Goal: Task Accomplishment & Management: Use online tool/utility

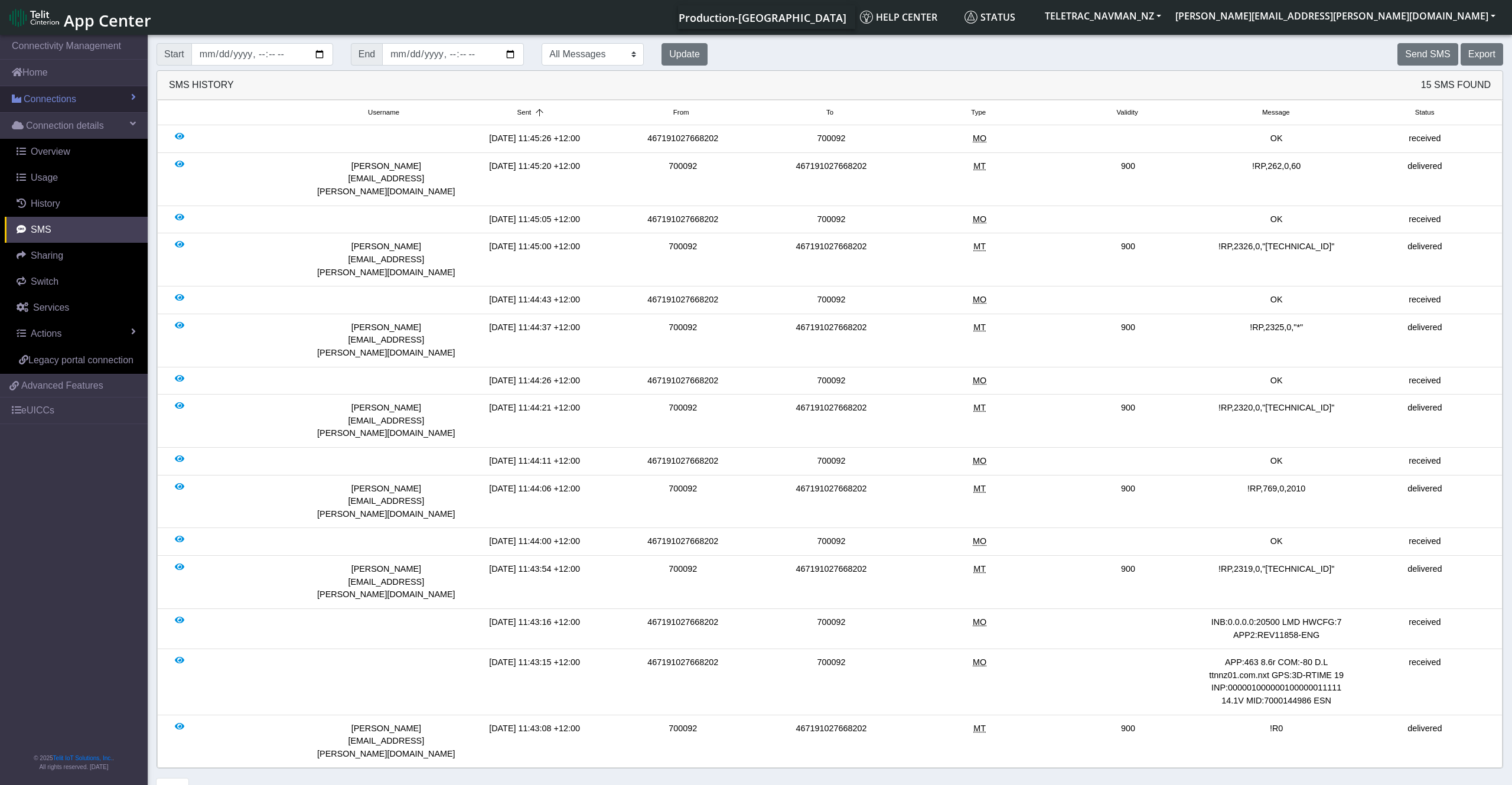
click at [92, 104] on link "Connections" at bounding box center [74, 99] width 148 height 26
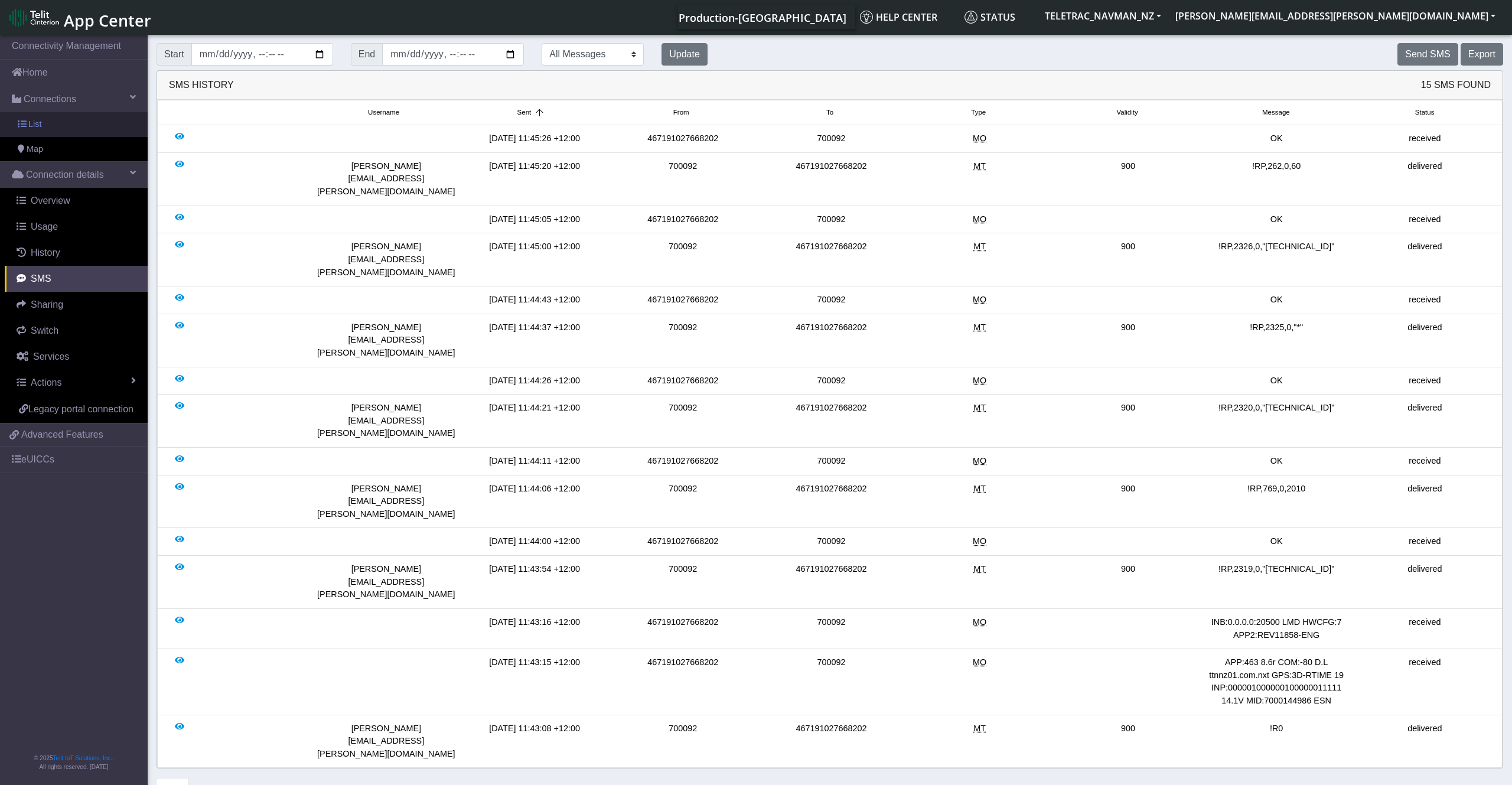
click at [106, 130] on link "List" at bounding box center [74, 124] width 148 height 25
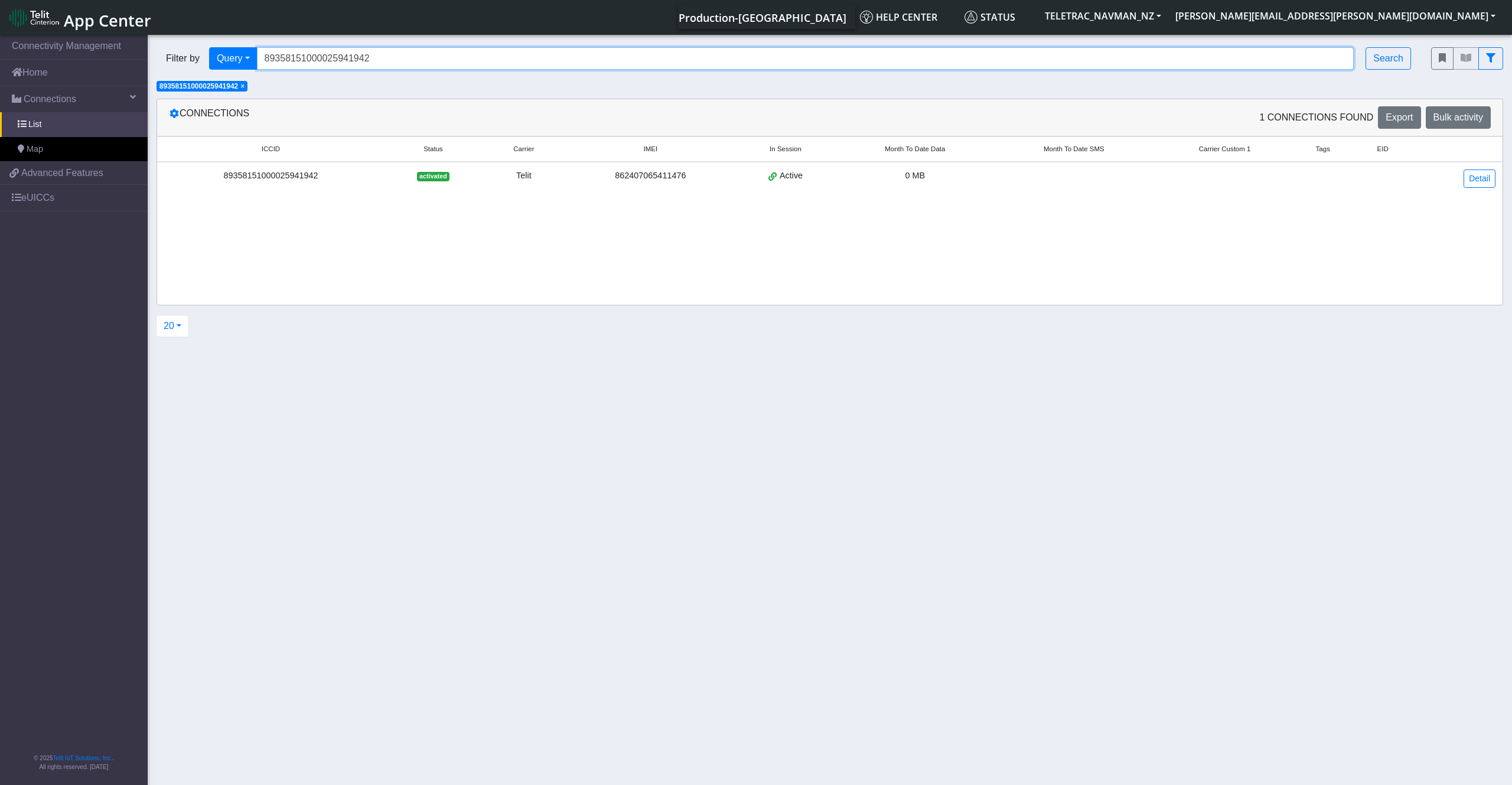
drag, startPoint x: 388, startPoint y: 59, endPoint x: 119, endPoint y: 59, distance: 269.0
click at [257, 59] on input "89358151000025941942" at bounding box center [805, 58] width 1097 height 22
paste input "67"
type input "89358151000025941967"
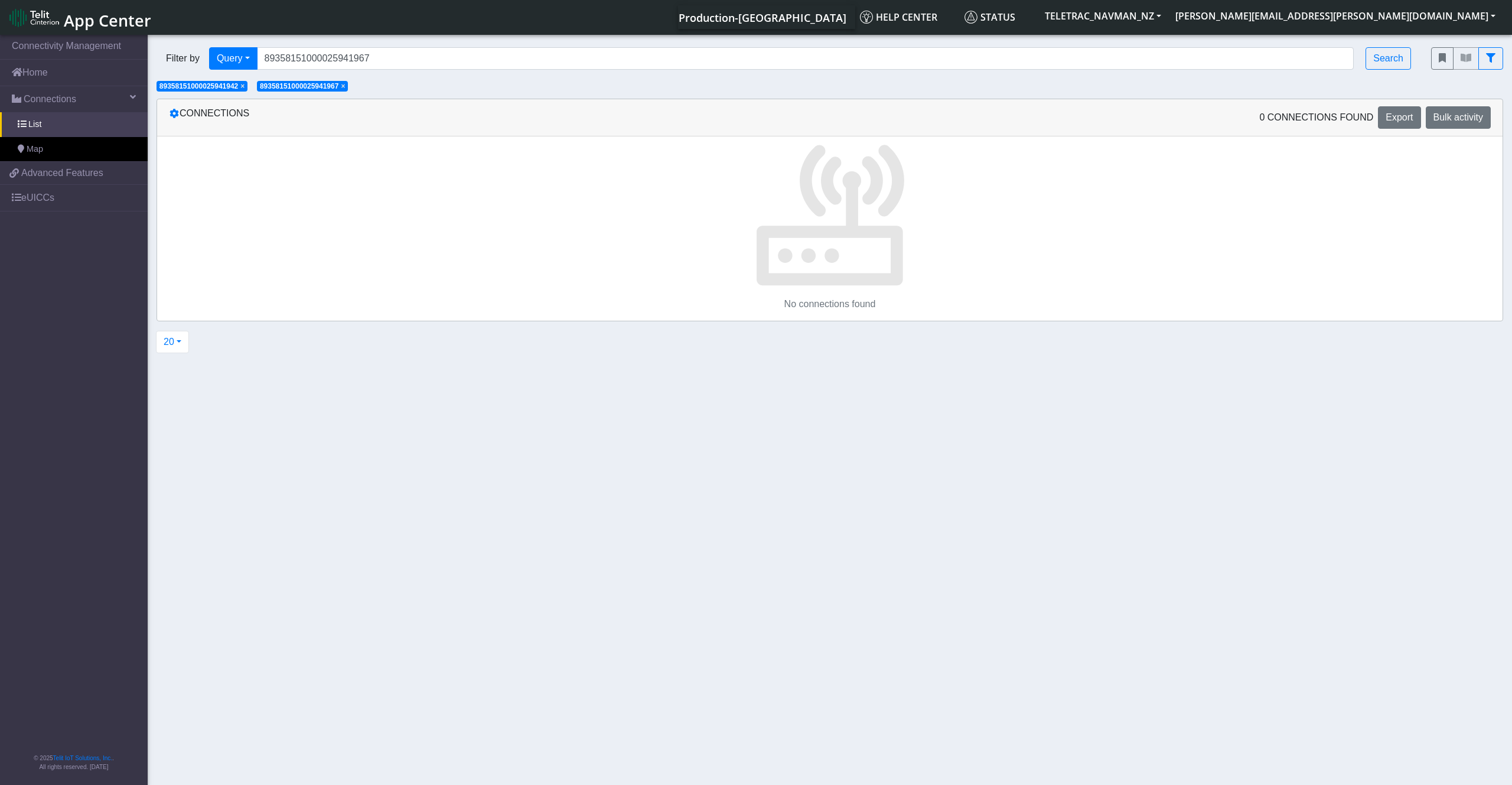
click at [247, 88] on span "× 89358151000025941942" at bounding box center [202, 86] width 91 height 11
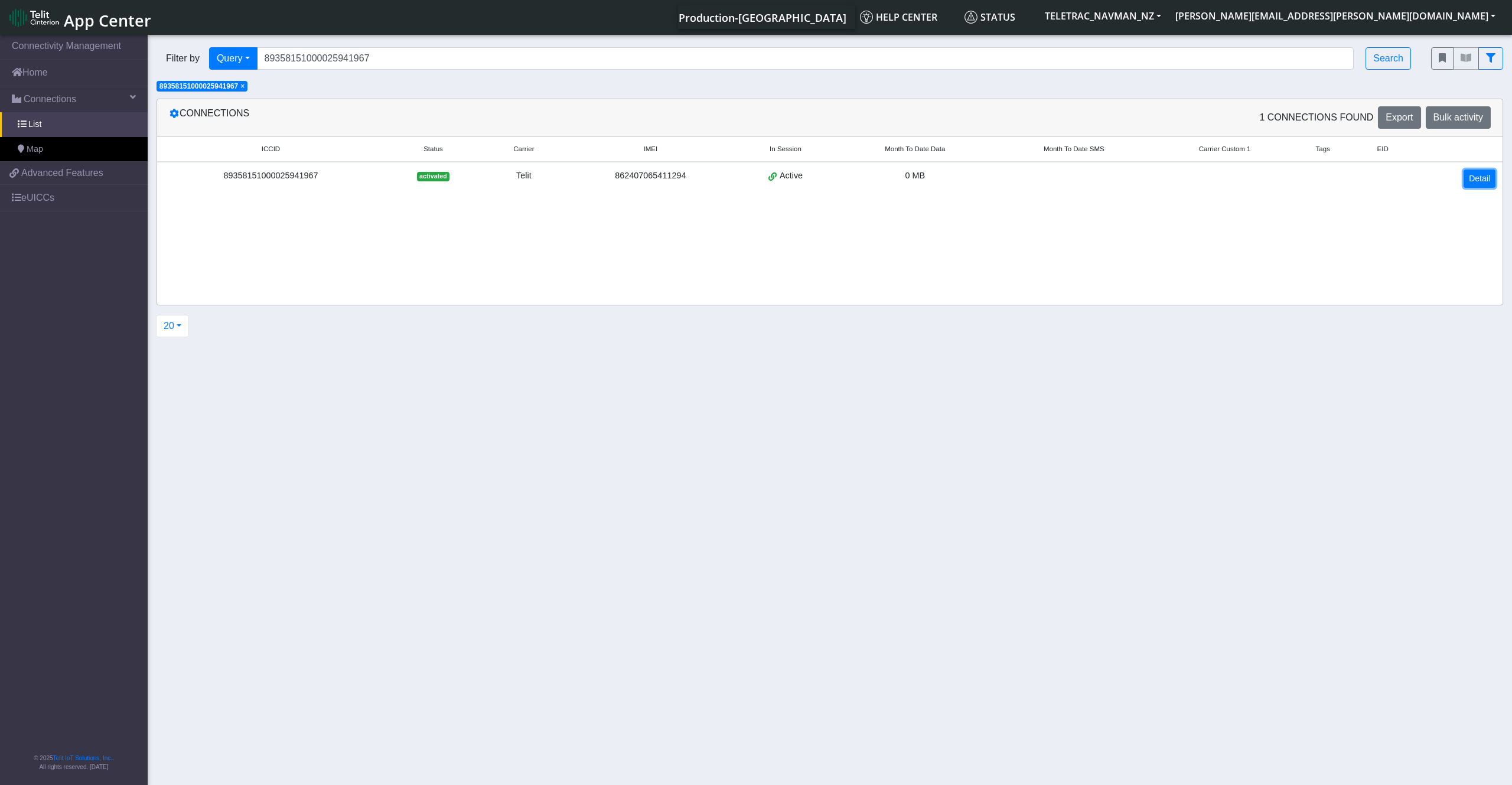
click at [1482, 177] on link "Detail" at bounding box center [1479, 178] width 32 height 18
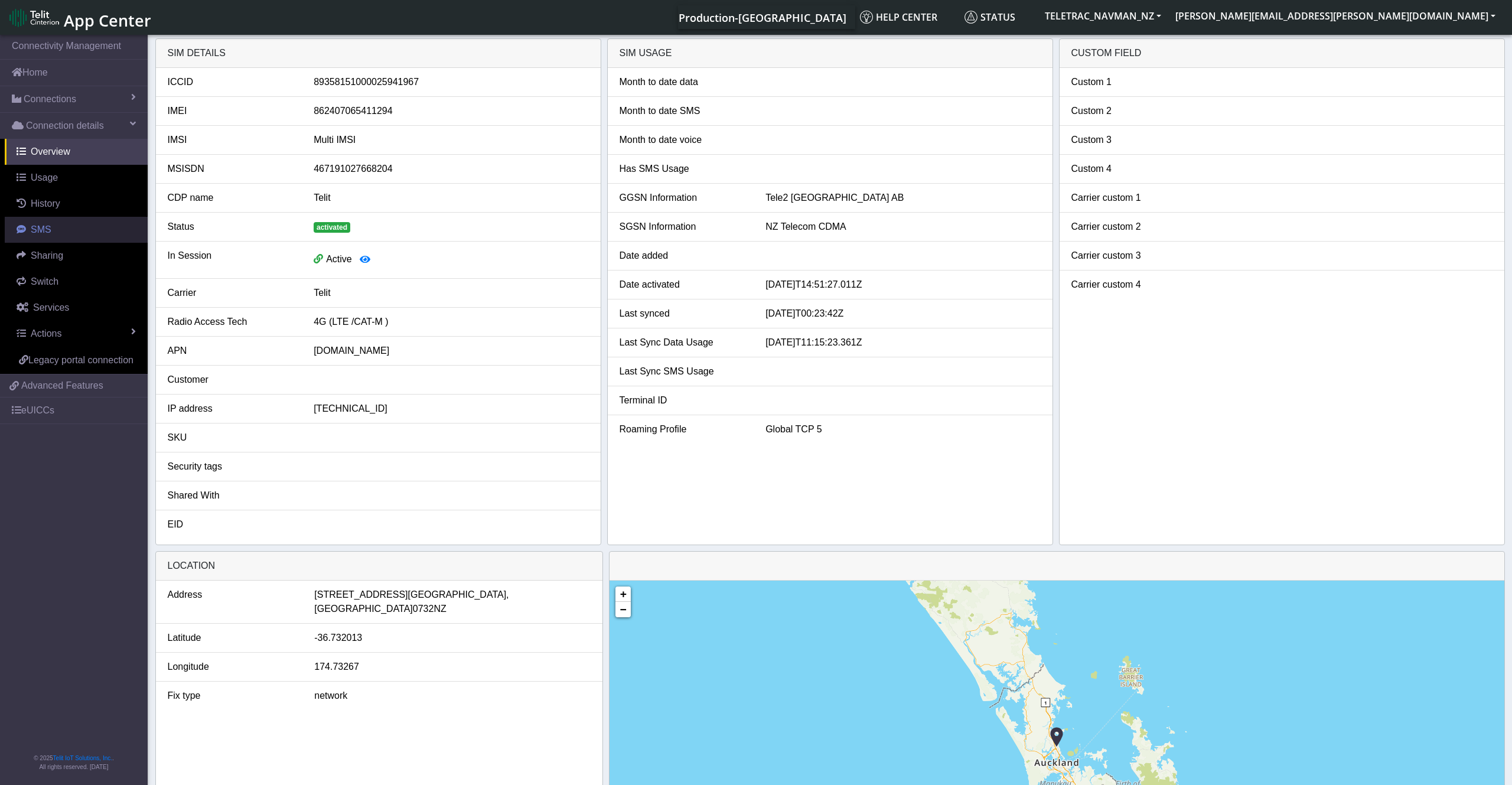
click at [46, 229] on span "SMS" at bounding box center [41, 229] width 20 height 10
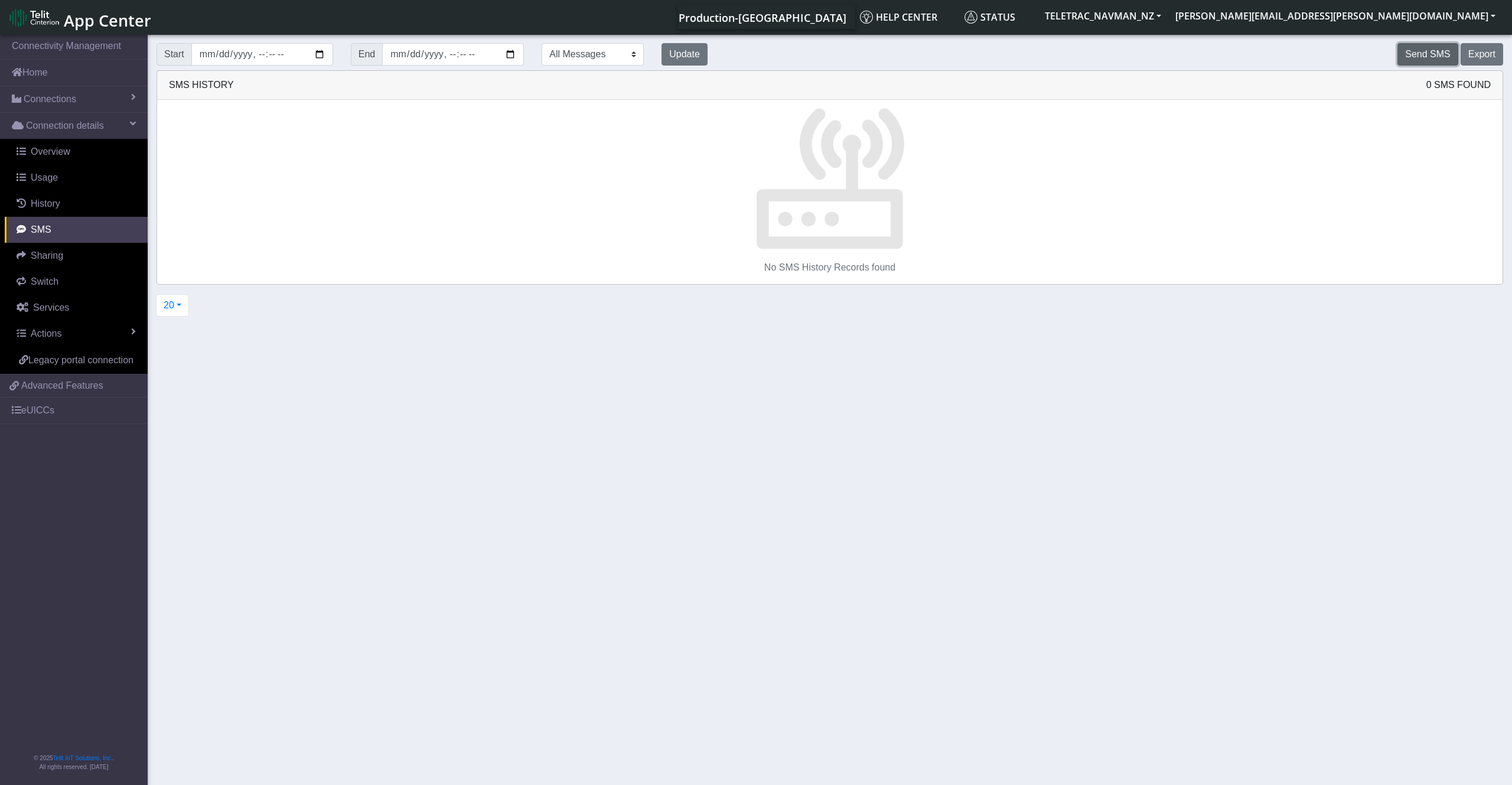
click at [1419, 53] on button "Send SMS" at bounding box center [1427, 54] width 60 height 22
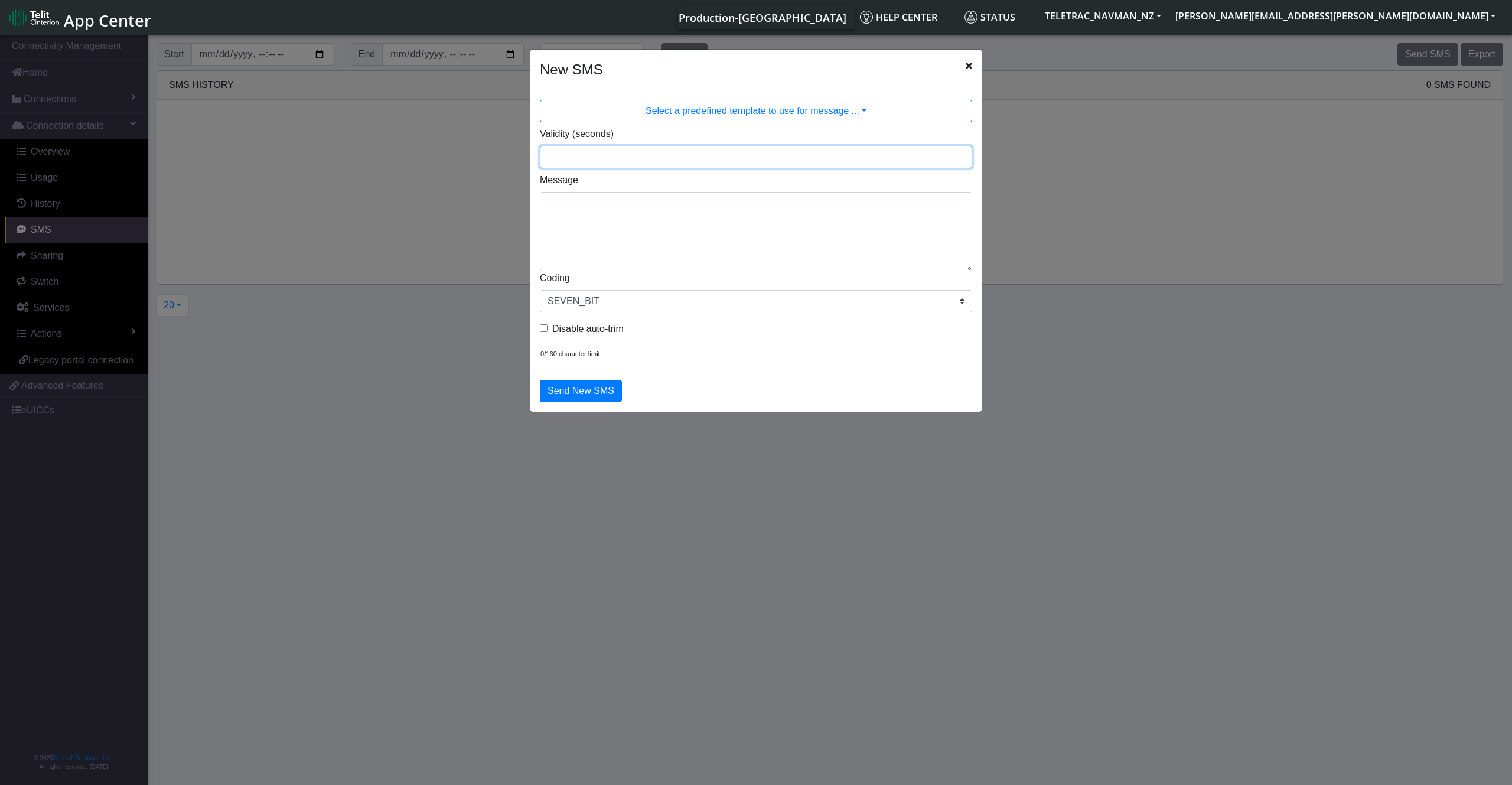
click at [589, 163] on input "Validity (seconds)" at bounding box center [756, 157] width 432 height 22
type input "900"
click at [621, 198] on textarea "Message" at bounding box center [756, 232] width 432 height 79
type textarea "!R0"
click at [575, 393] on button "Send New SMS" at bounding box center [581, 390] width 82 height 22
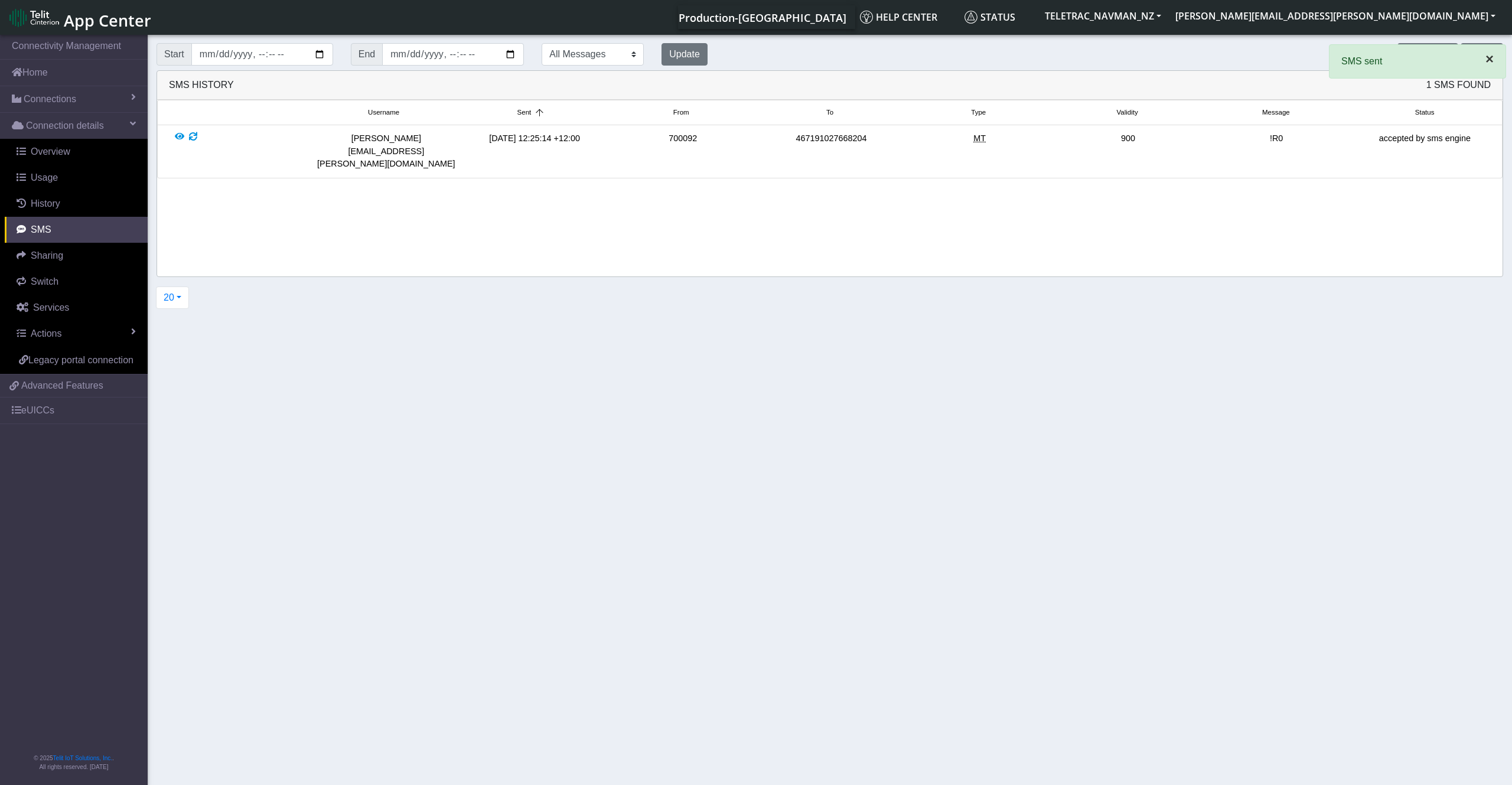
click at [1494, 60] on button "×" at bounding box center [1489, 59] width 32 height 28
click at [699, 54] on button "Update" at bounding box center [685, 54] width 46 height 22
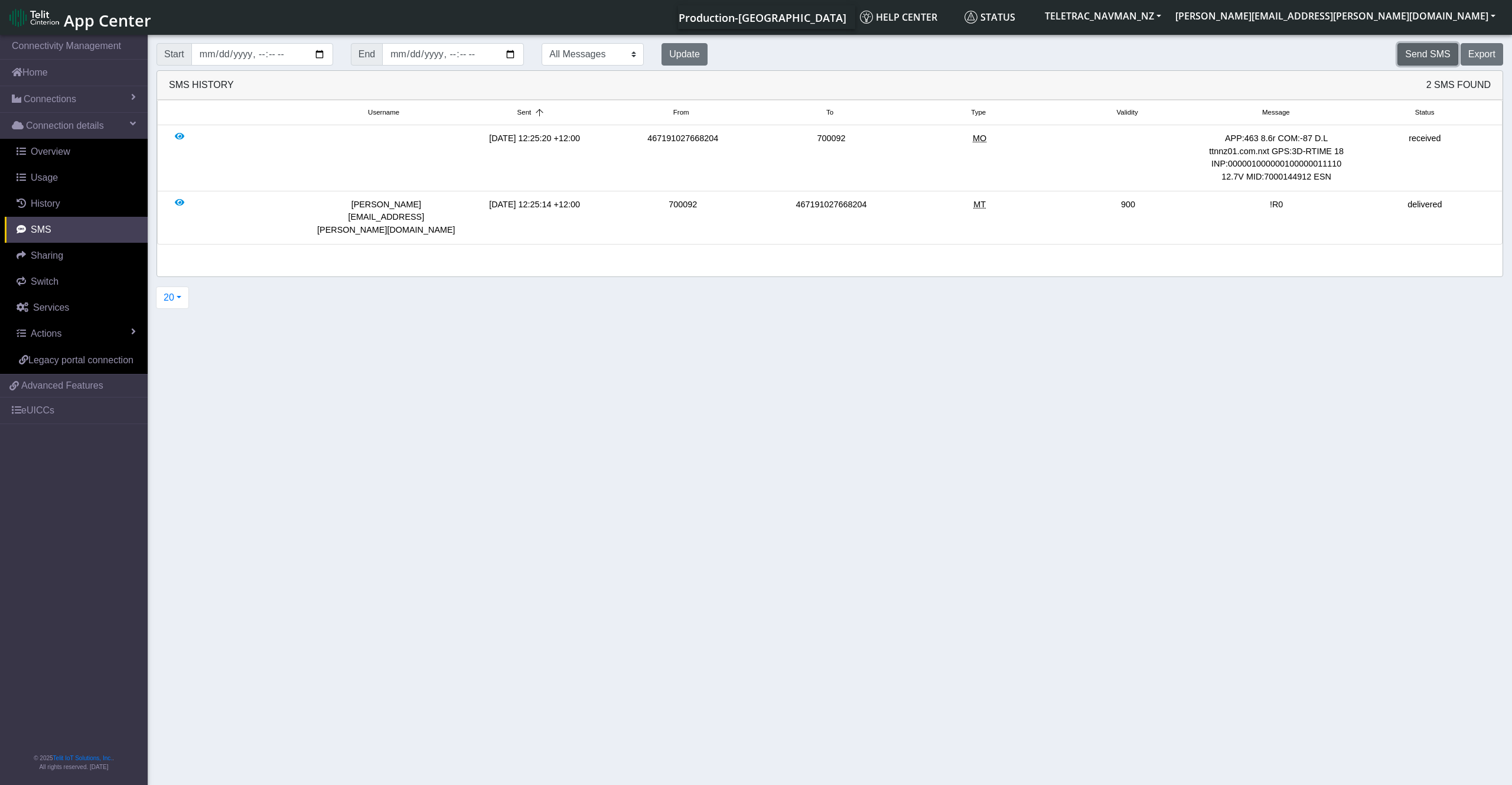
click at [1416, 55] on button "Send SMS" at bounding box center [1427, 54] width 60 height 22
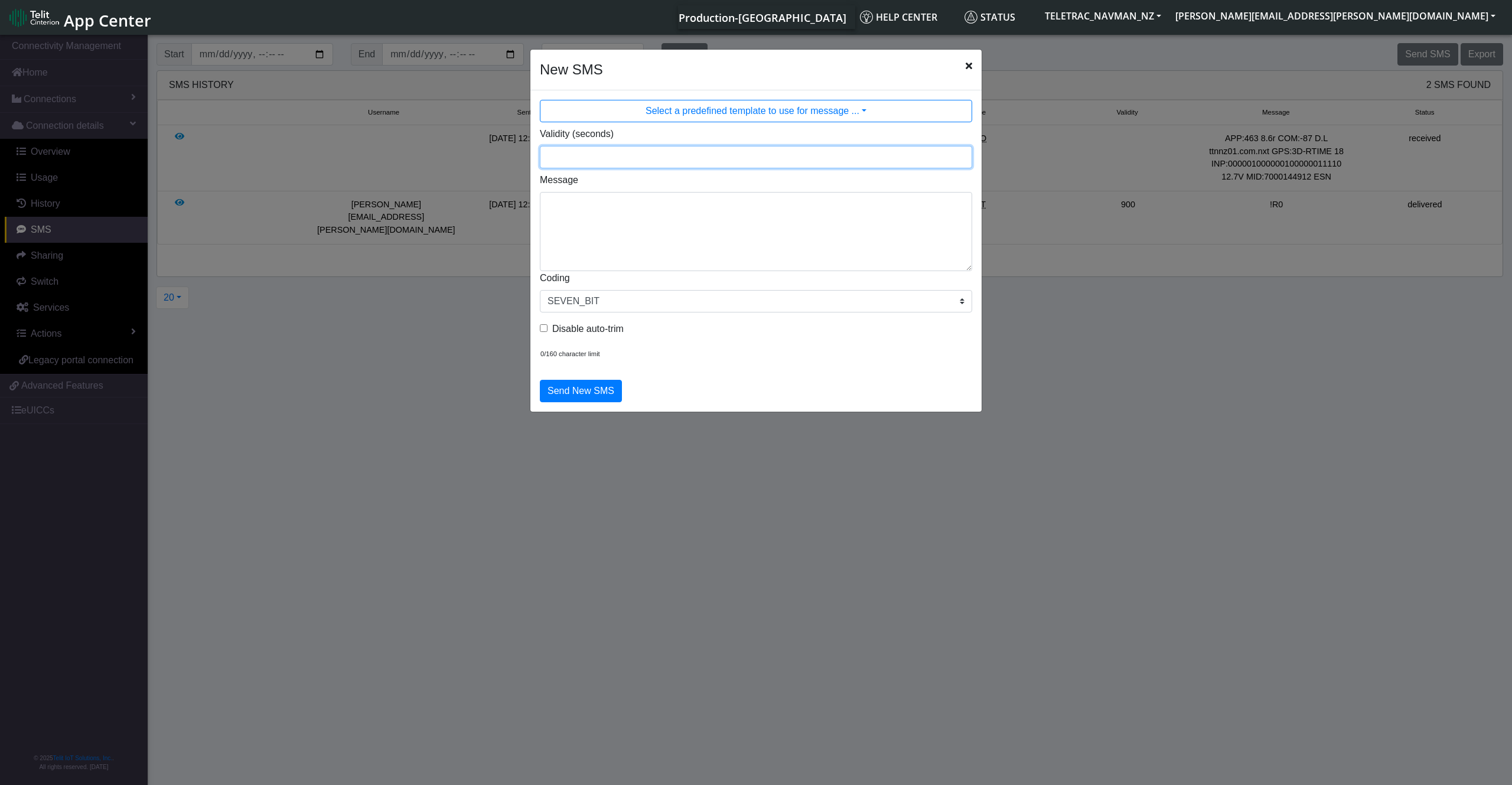
click at [576, 157] on input "Validity (seconds)" at bounding box center [756, 157] width 432 height 22
type input "900"
click at [740, 218] on textarea "Message" at bounding box center [756, 232] width 432 height 79
click at [638, 204] on textarea "Message" at bounding box center [756, 232] width 432 height 79
paste textarea "2319,0,"[TECHNICAL_ID]""
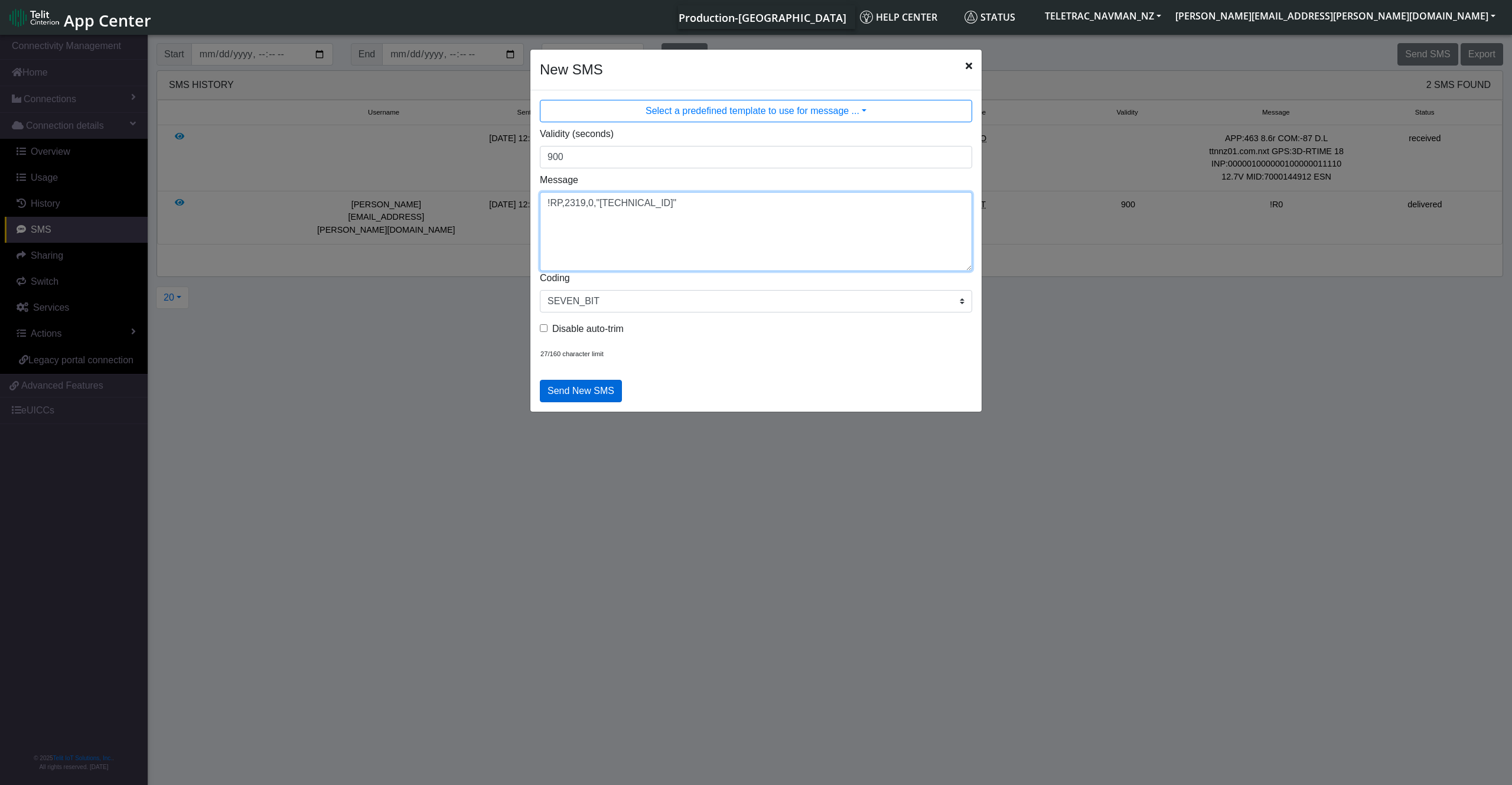
type textarea "!RP,2319,0,"[TECHNICAL_ID]""
click at [587, 394] on button "Send New SMS" at bounding box center [581, 390] width 82 height 22
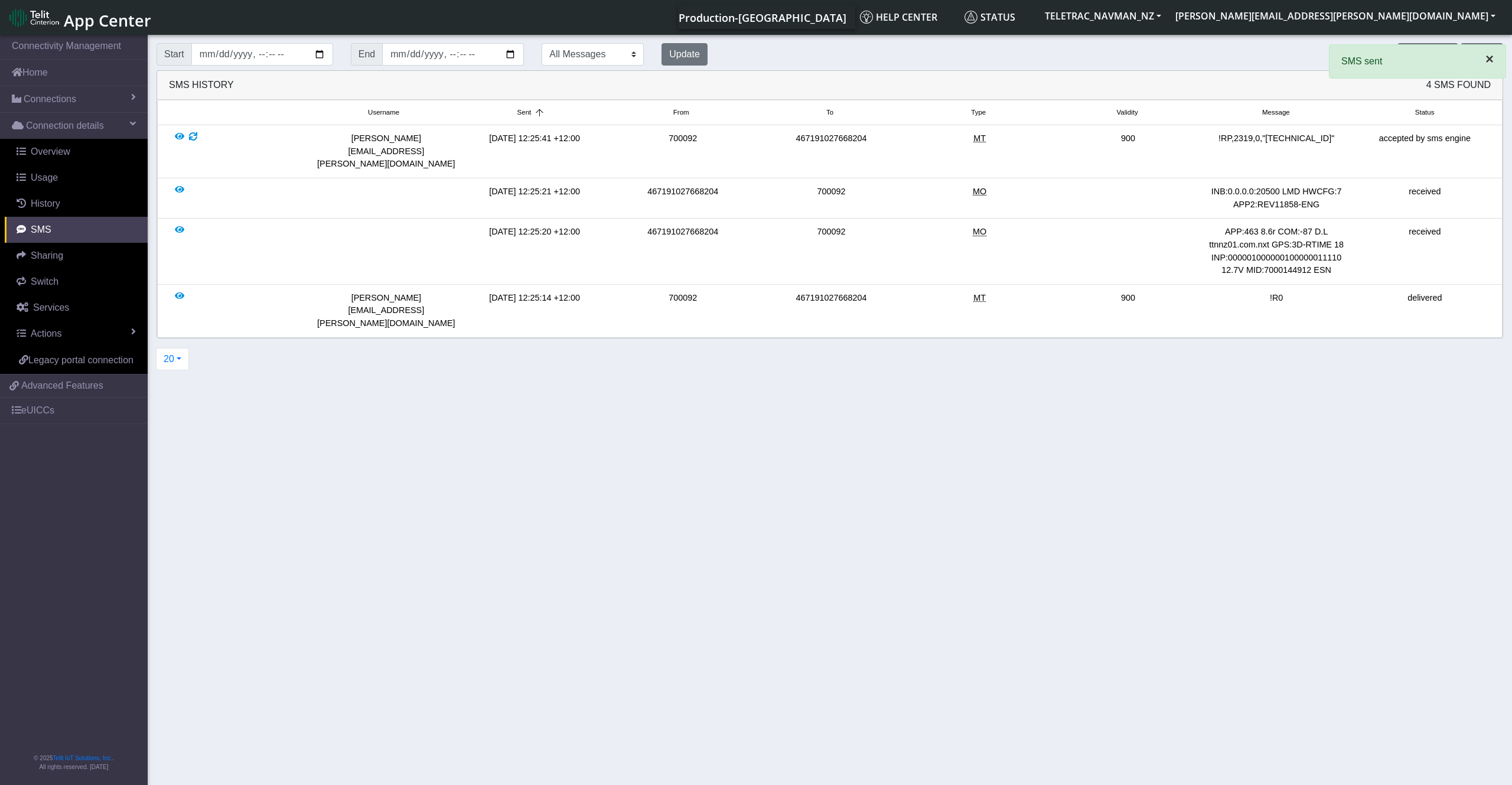
click at [1488, 62] on span "×" at bounding box center [1490, 59] width 8 height 16
click at [1426, 56] on button "Send SMS" at bounding box center [1427, 54] width 60 height 22
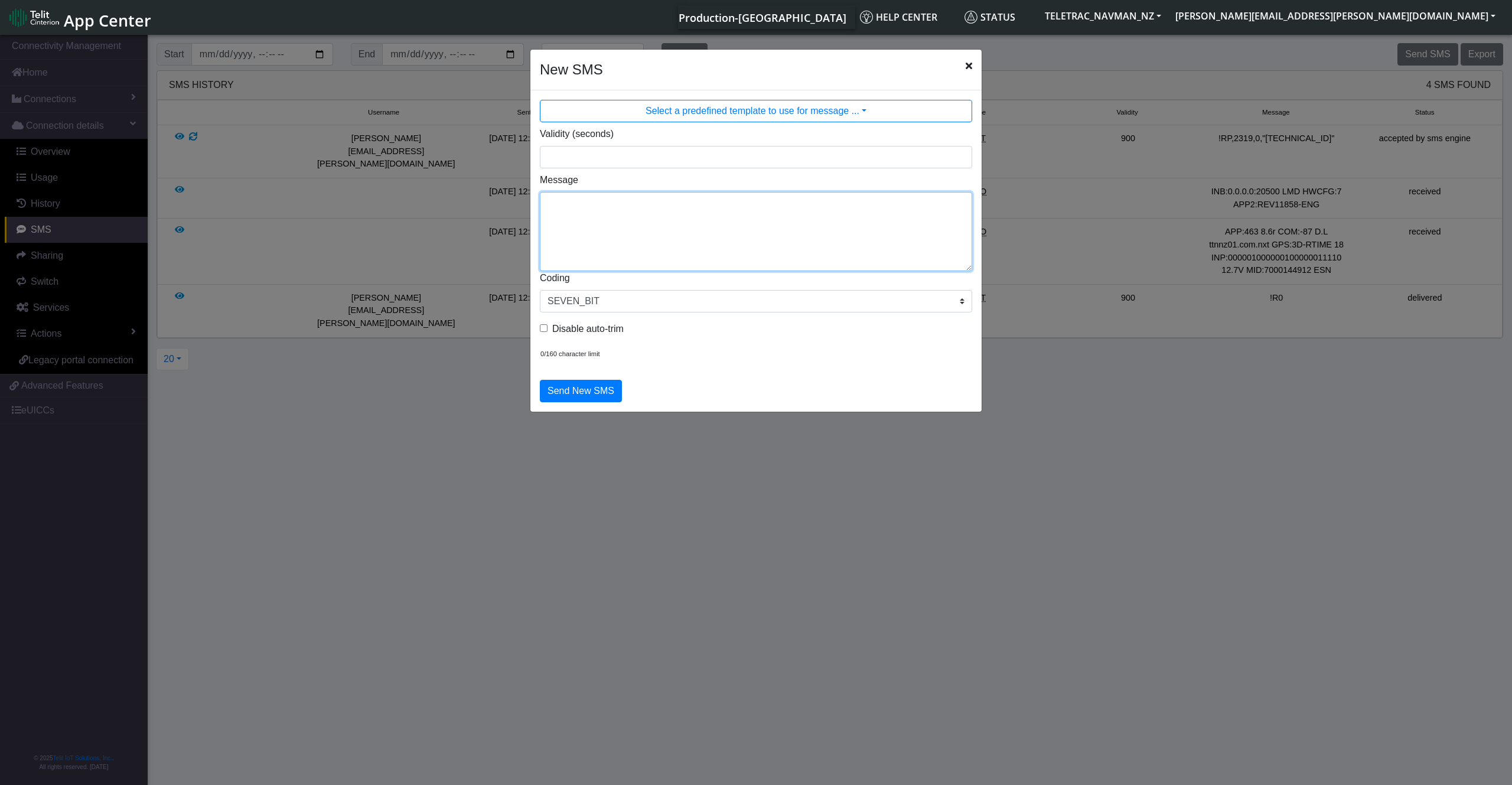
drag, startPoint x: 582, startPoint y: 199, endPoint x: 591, endPoint y: 199, distance: 9.0
click at [584, 199] on textarea "Message" at bounding box center [756, 232] width 432 height 79
click at [602, 161] on input "Validity (seconds)" at bounding box center [756, 157] width 432 height 22
type input "900"
click at [629, 198] on textarea "Message" at bounding box center [756, 232] width 432 height 79
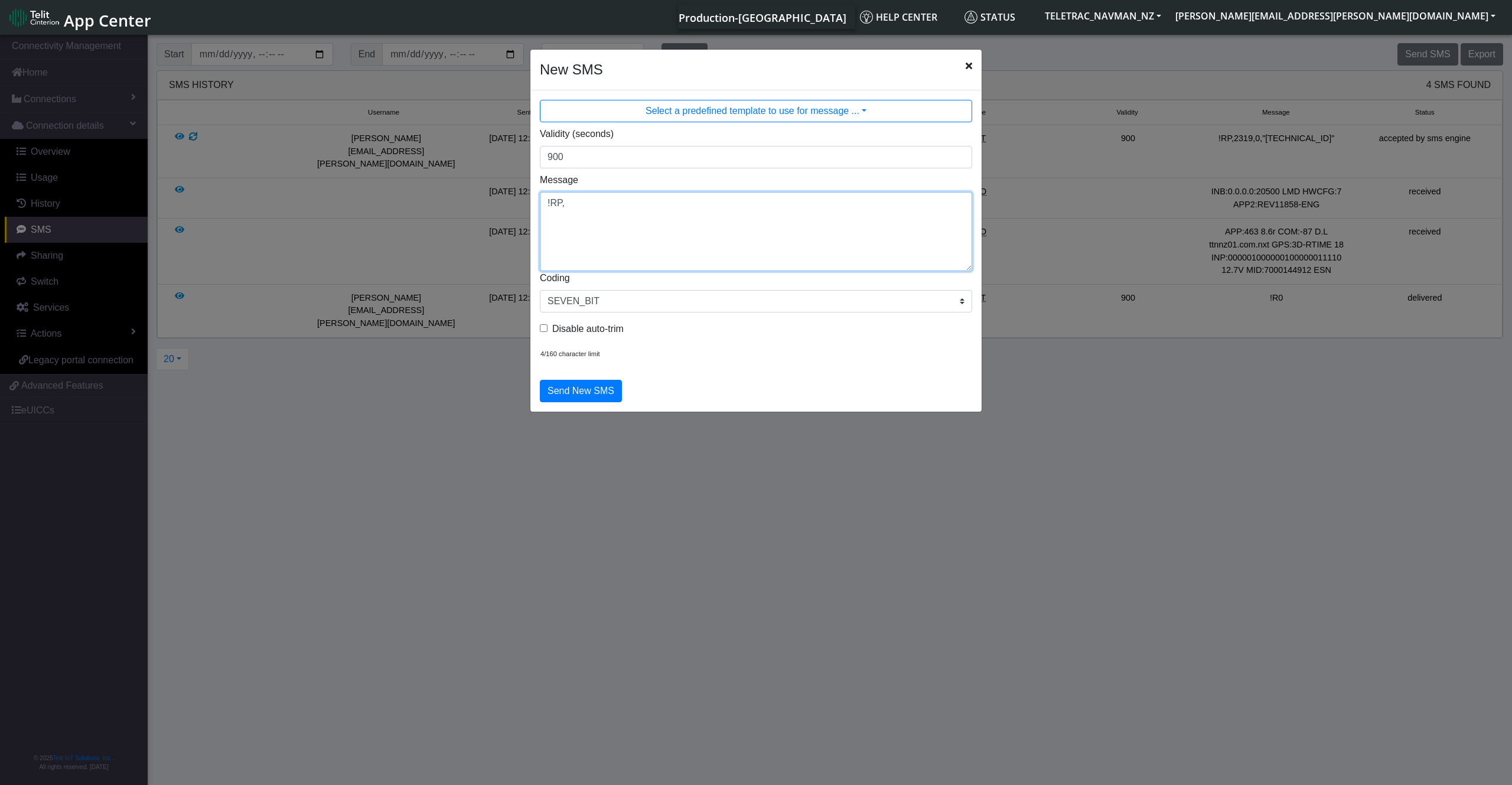
paste textarea "769,0,2010"
type textarea "!RP,769,0,2010"
click at [577, 384] on button "Send New SMS" at bounding box center [581, 390] width 82 height 22
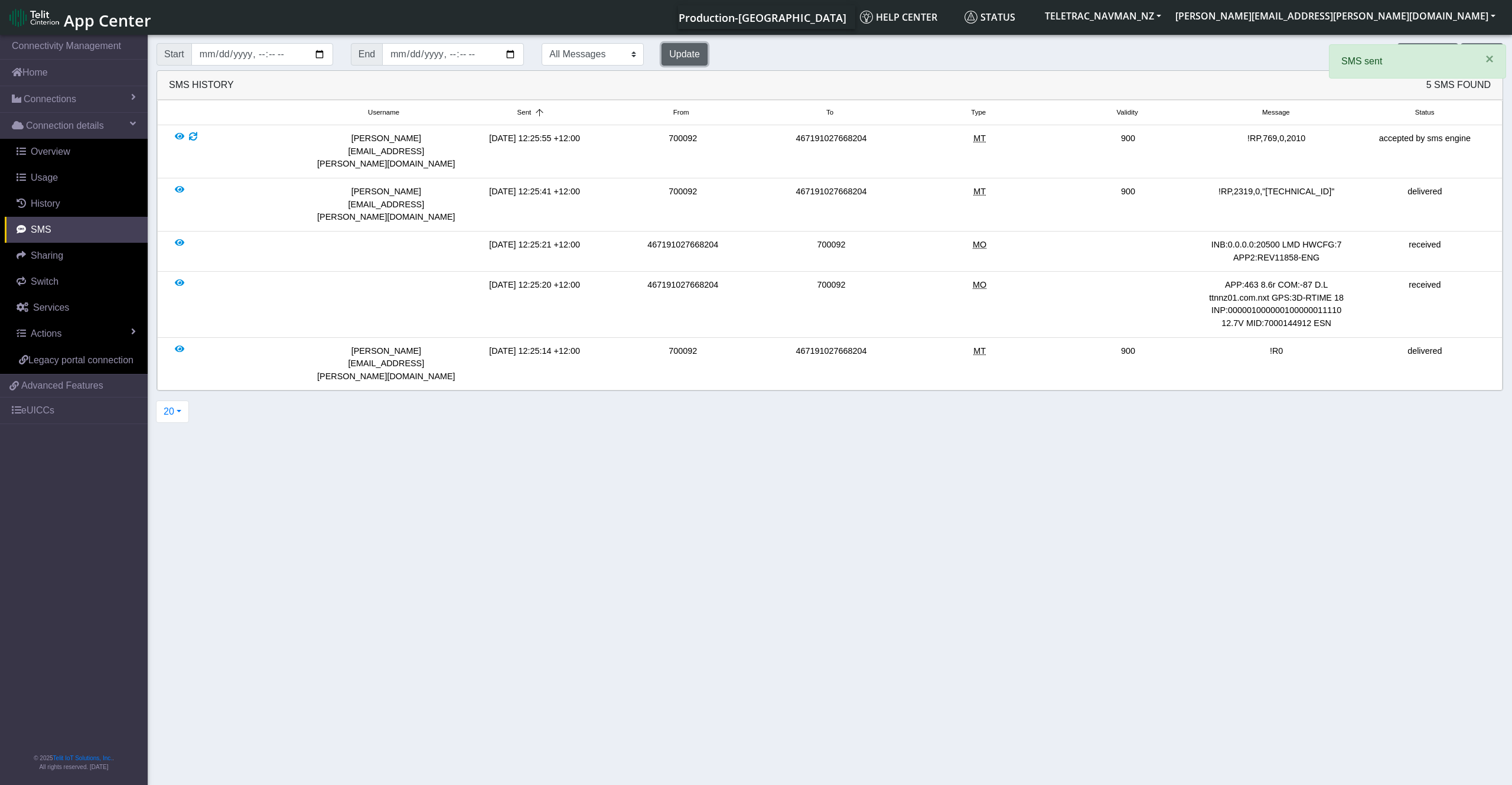
click at [669, 55] on button "Update" at bounding box center [685, 54] width 46 height 22
click at [670, 55] on button "Update" at bounding box center [685, 54] width 46 height 22
click at [671, 55] on button "Update" at bounding box center [685, 54] width 46 height 22
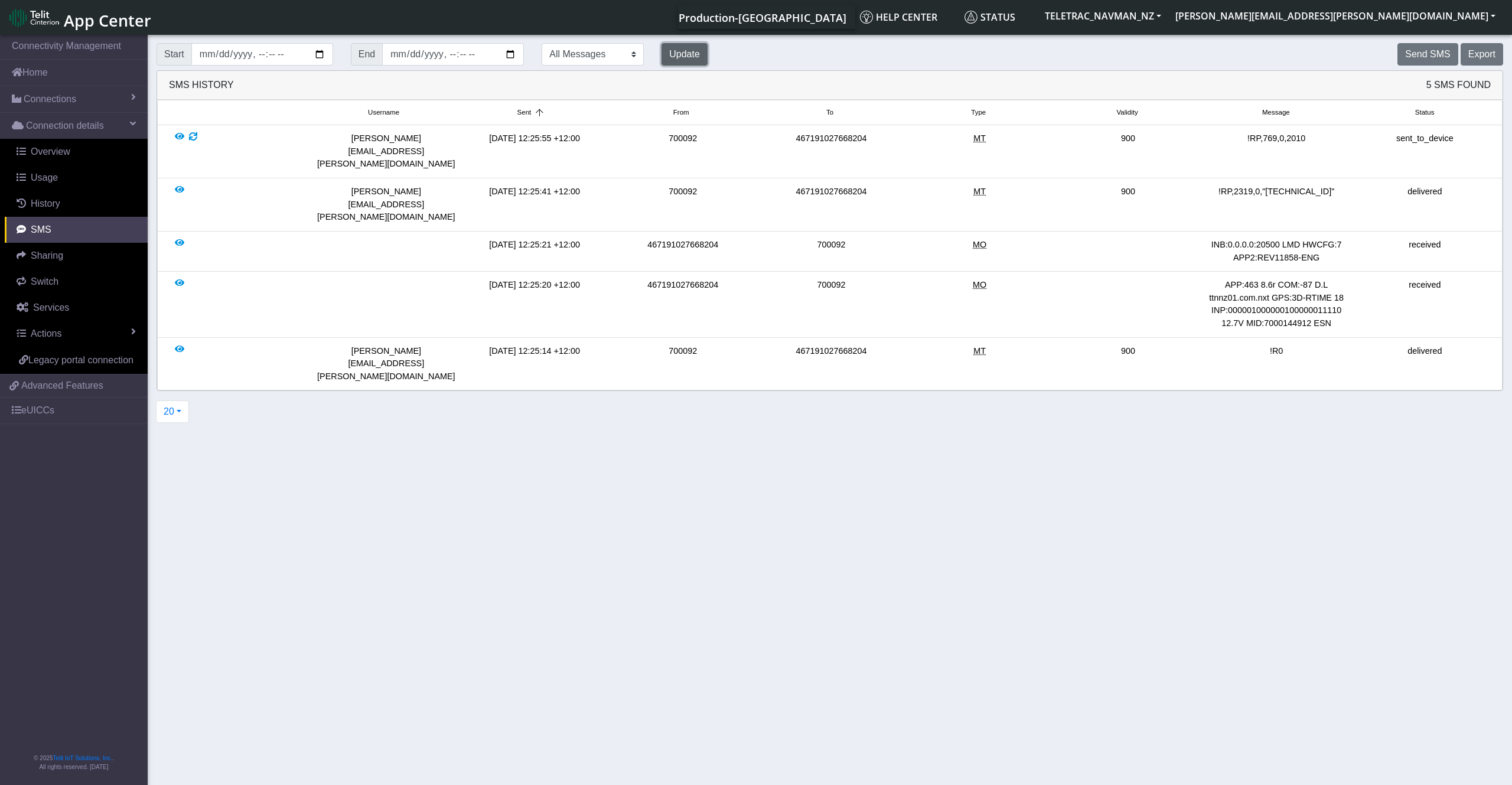
click at [671, 55] on button "Update" at bounding box center [685, 54] width 46 height 22
click at [1431, 63] on button "Send SMS" at bounding box center [1427, 54] width 60 height 22
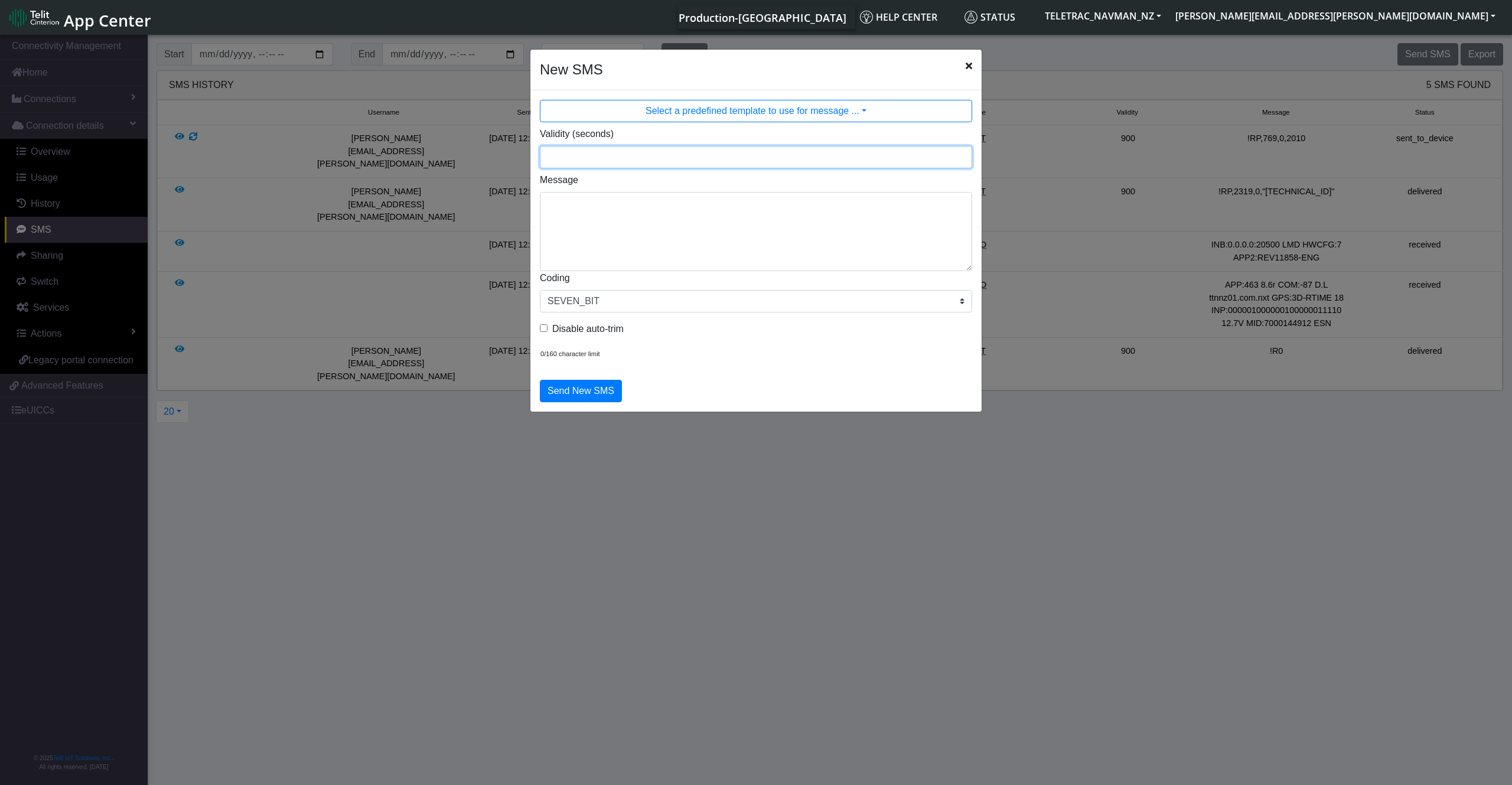
click at [631, 163] on input "Validity (seconds)" at bounding box center [756, 157] width 432 height 22
type input "900"
click at [615, 218] on textarea "Message" at bounding box center [756, 232] width 432 height 79
paste textarea "2320,0,"[TECHNICAL_ID]""
type textarea "!RP,2320,0,"[TECHNICAL_ID]""
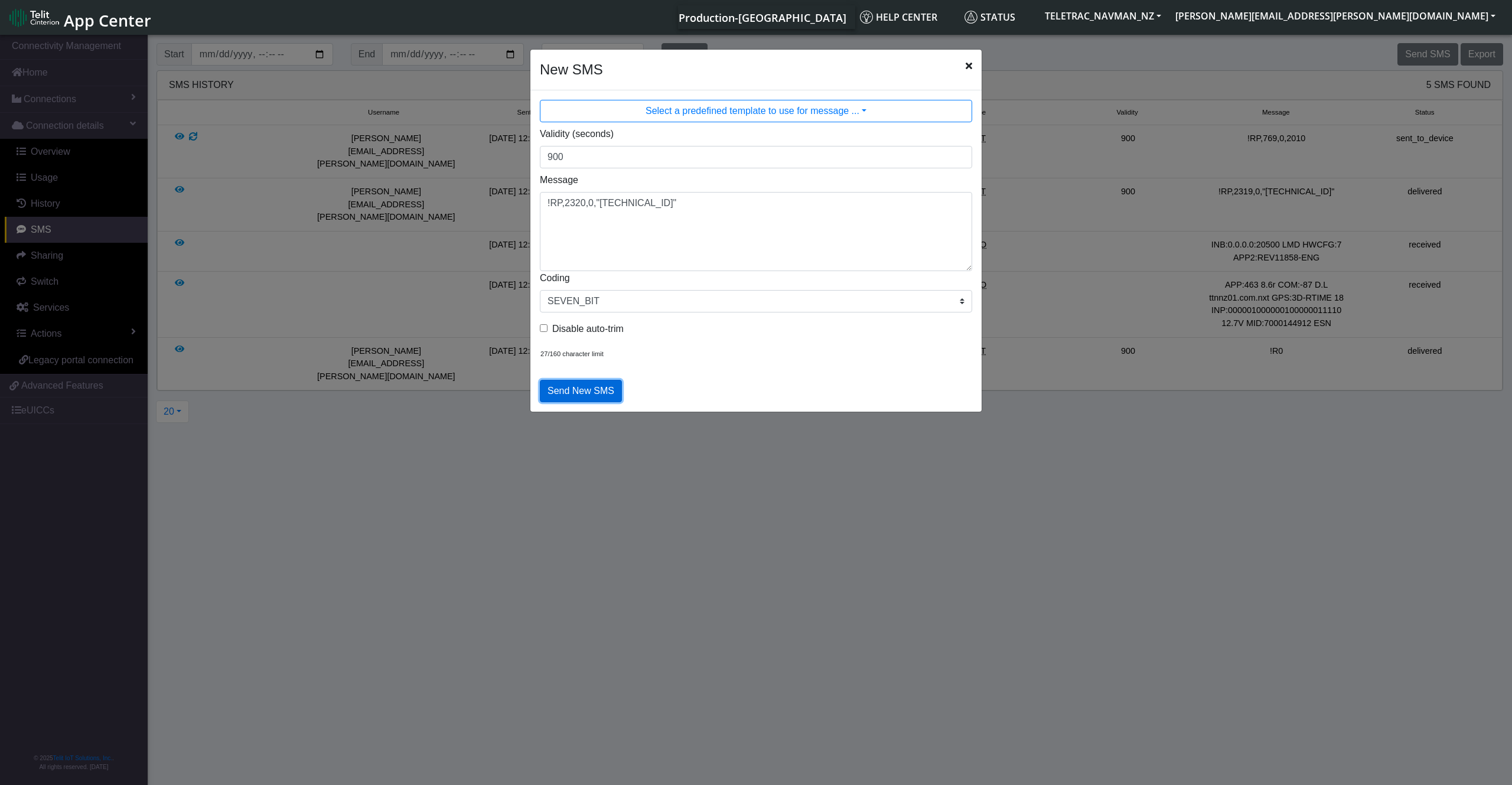
click at [568, 388] on button "Send New SMS" at bounding box center [581, 390] width 82 height 22
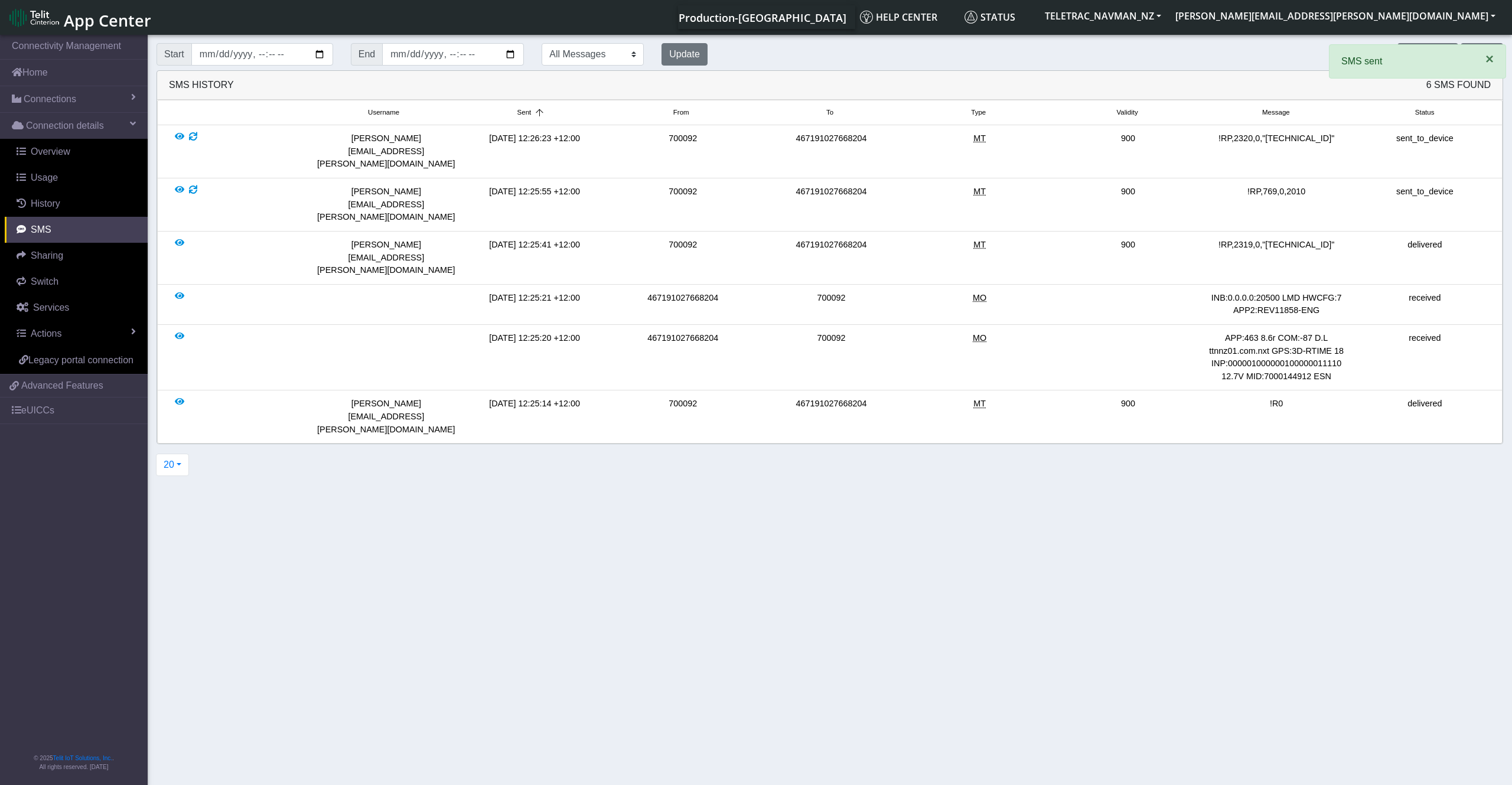
drag, startPoint x: 1486, startPoint y: 60, endPoint x: 1481, endPoint y: 67, distance: 8.6
click at [1486, 59] on span "×" at bounding box center [1490, 59] width 8 height 16
click at [1428, 51] on button "Send SMS" at bounding box center [1427, 54] width 60 height 22
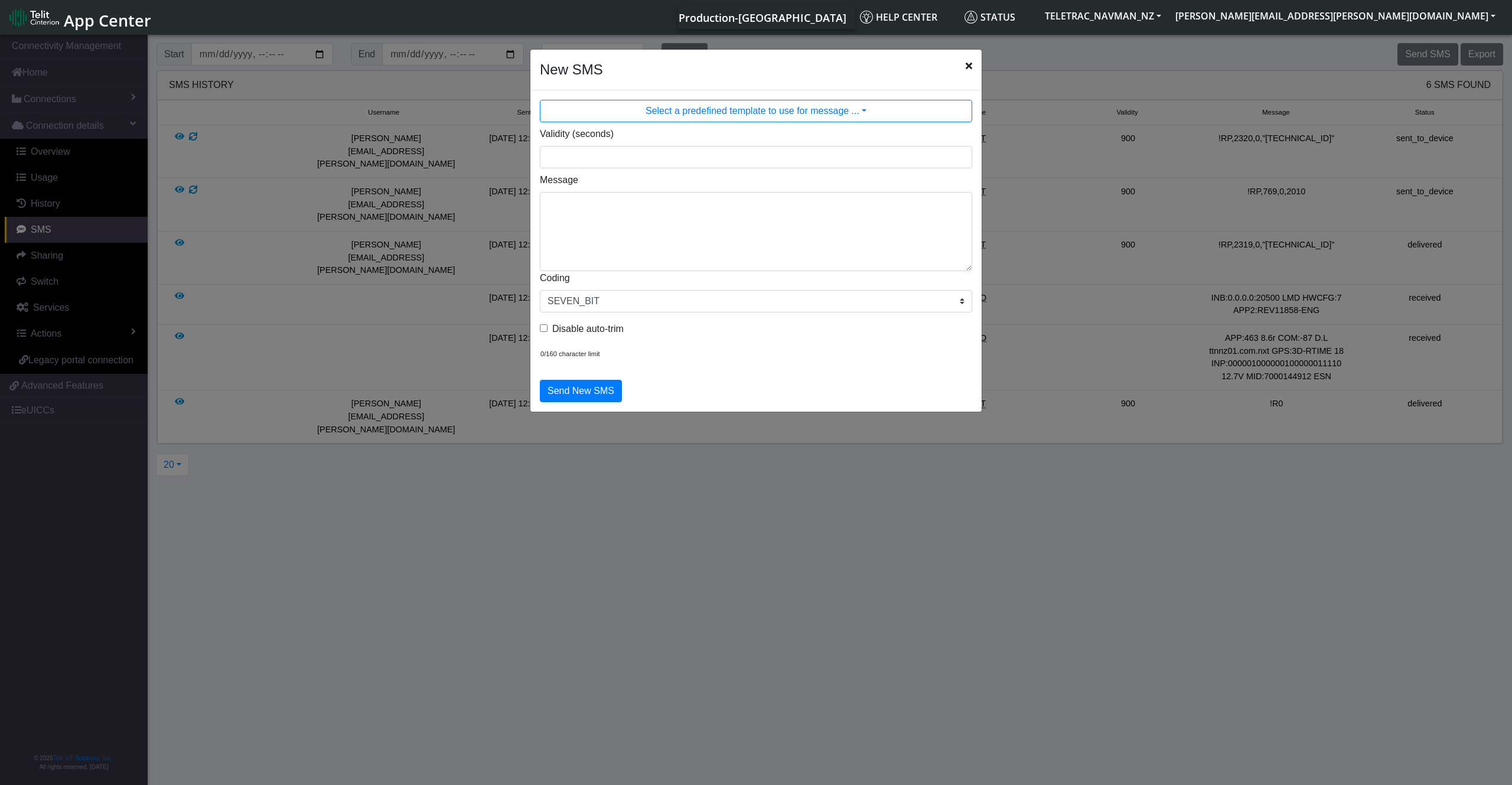
drag, startPoint x: 970, startPoint y: 66, endPoint x: 583, endPoint y: 64, distance: 387.0
click at [968, 65] on icon "Close" at bounding box center [969, 65] width 7 height 10
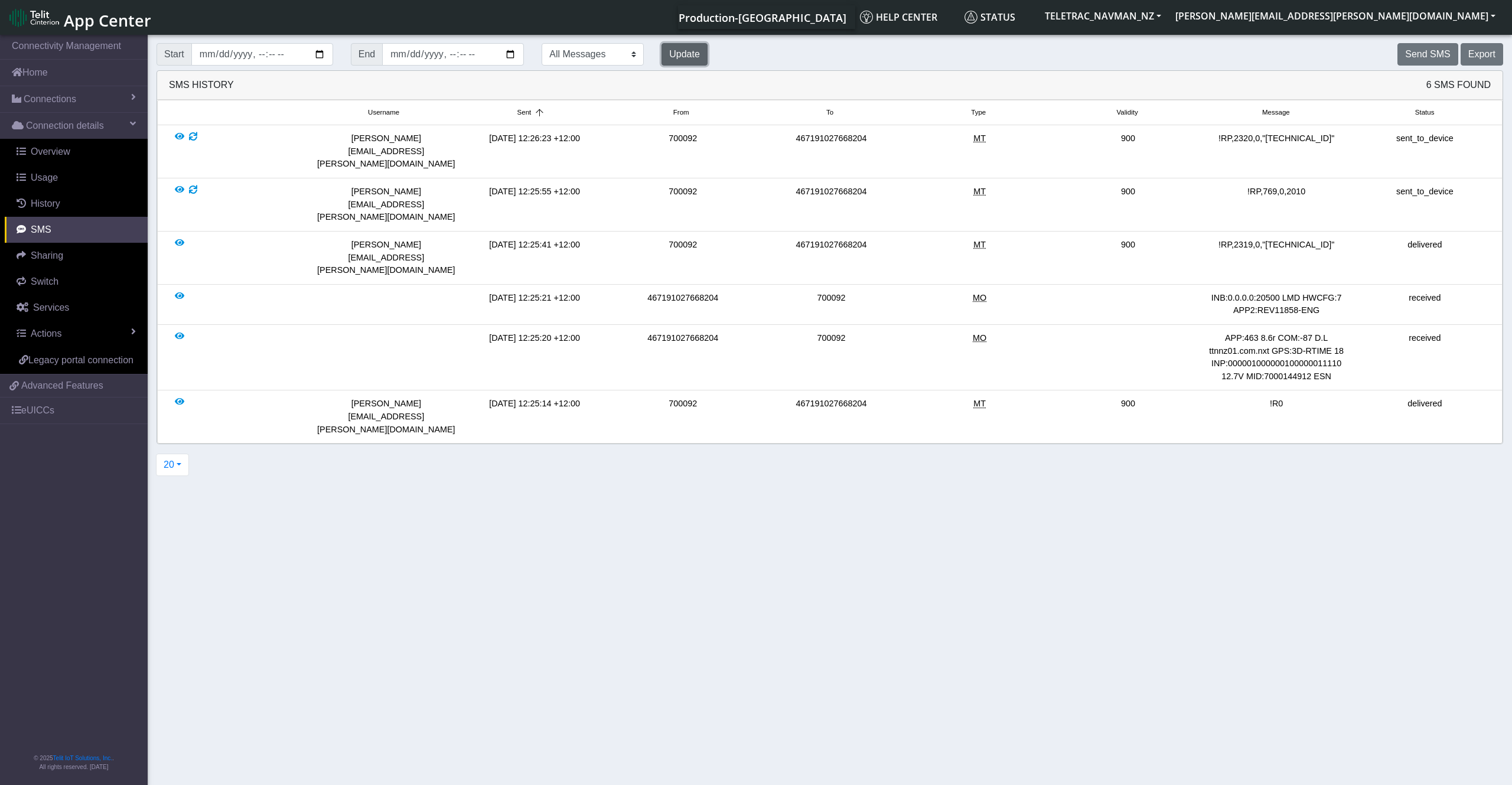
click at [685, 50] on button "Update" at bounding box center [685, 54] width 46 height 22
click at [1438, 55] on button "Send SMS" at bounding box center [1427, 54] width 60 height 22
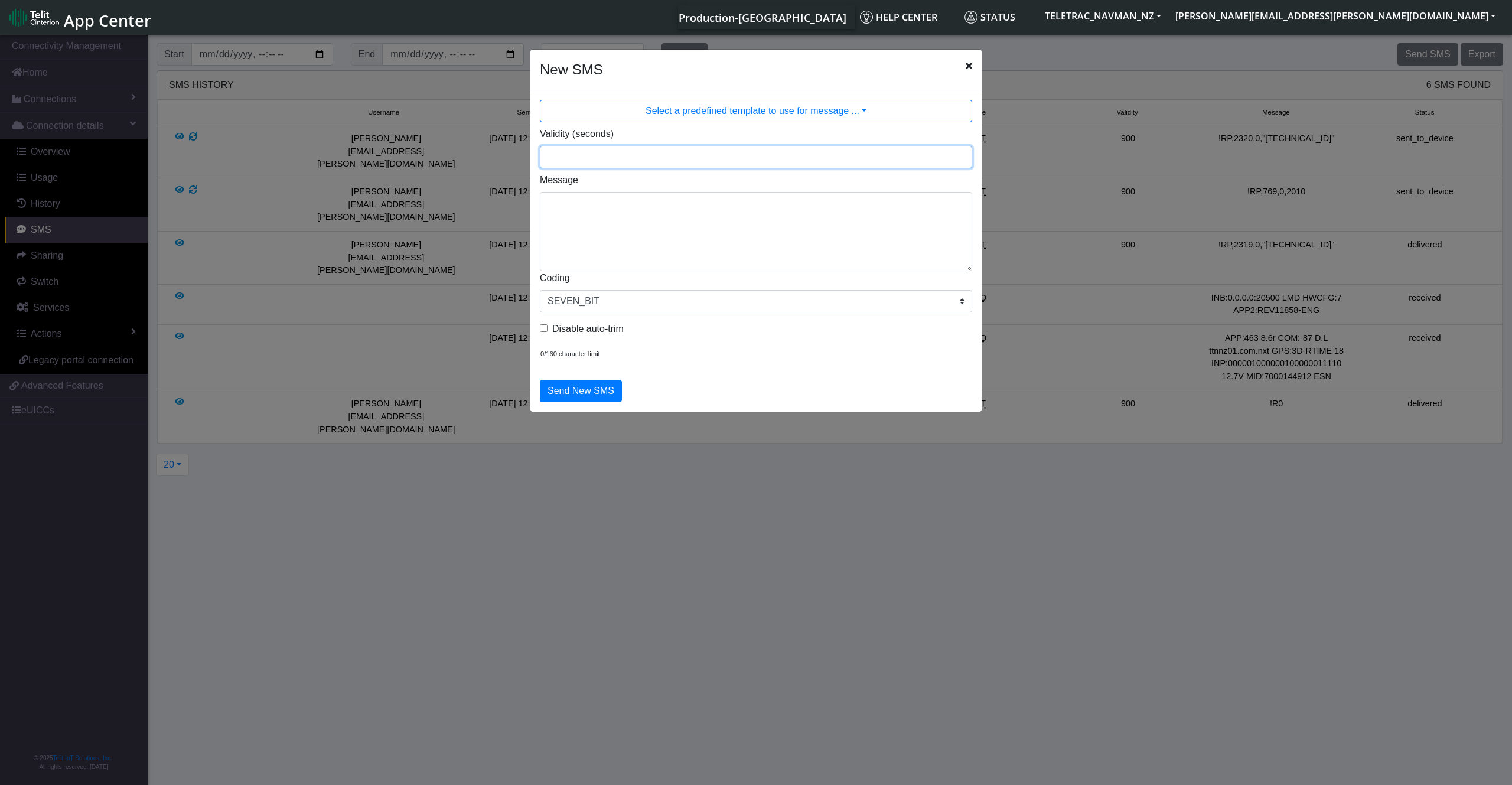
click at [676, 166] on input "Validity (seconds)" at bounding box center [756, 157] width 432 height 22
type input "900"
click at [604, 228] on textarea "Message" at bounding box center [756, 232] width 432 height 79
paste textarea "2325,0,"*""
type textarea "!RP,2325,0,"*""
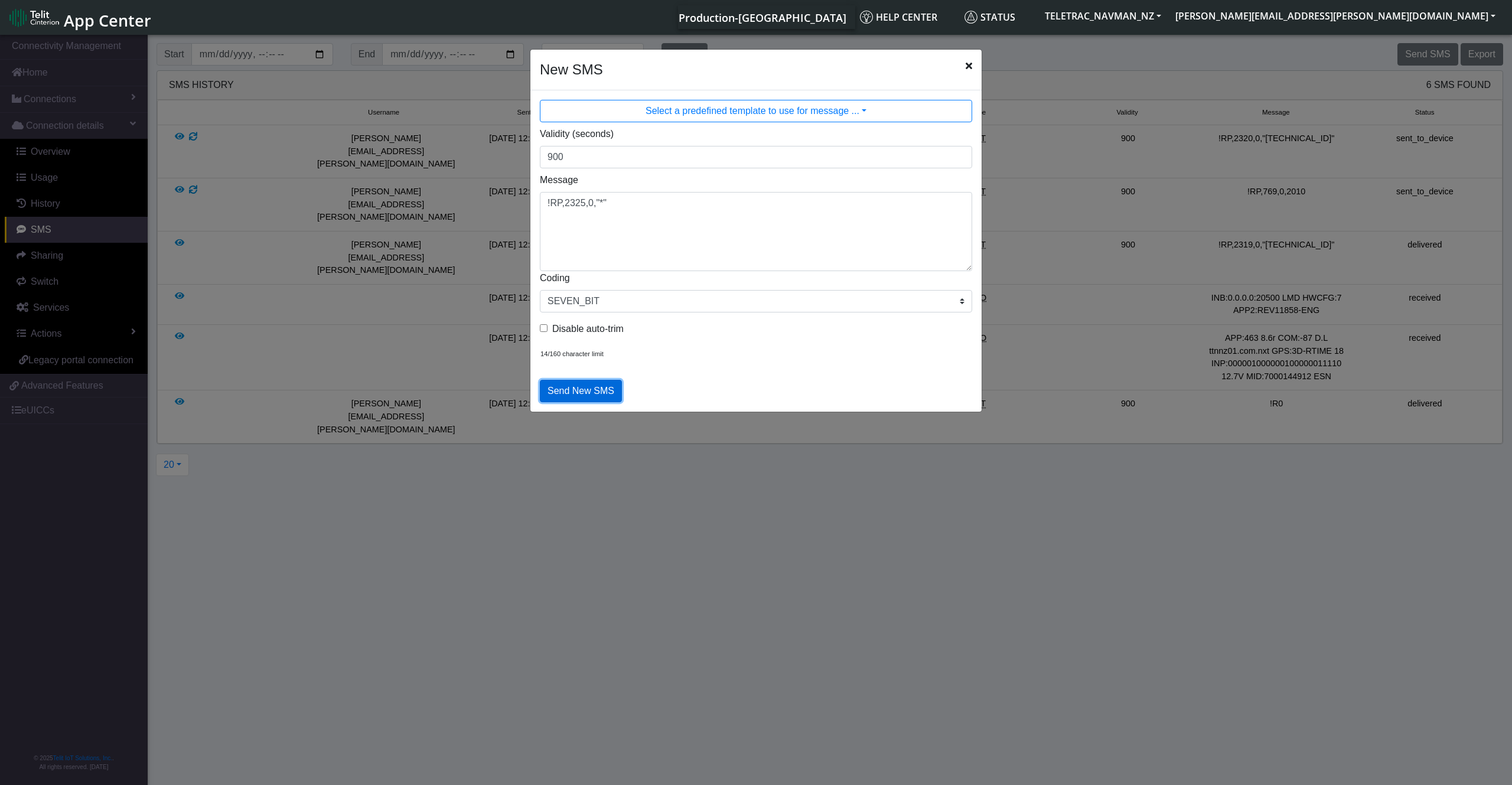
click at [582, 392] on button "Send New SMS" at bounding box center [581, 390] width 82 height 22
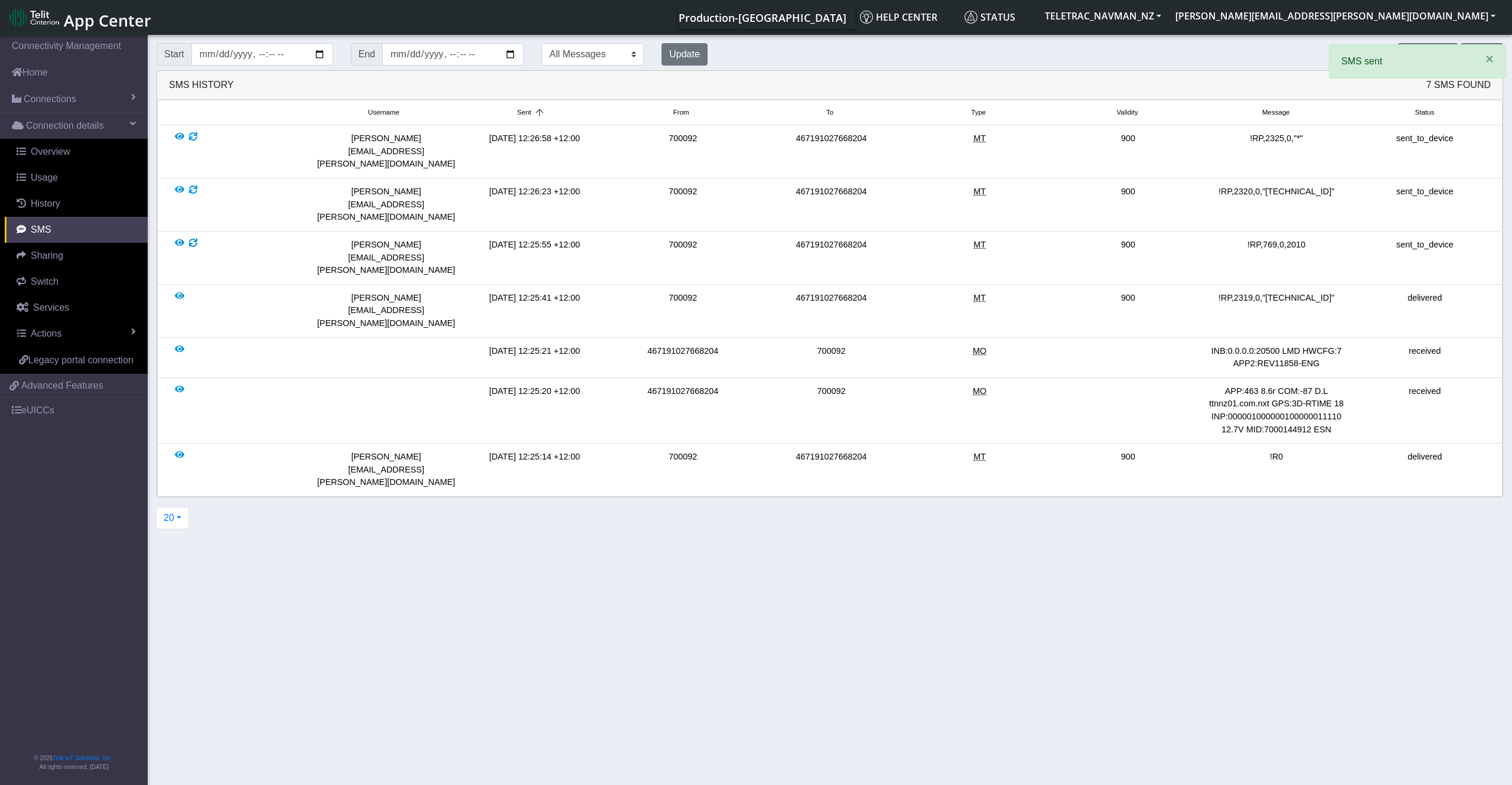
click at [1258, 232] on li "[PERSON_NAME][EMAIL_ADDRESS][PERSON_NAME][DOMAIN_NAME] [DATE] 12:25:55 +12:00 7…" at bounding box center [830, 258] width 1346 height 53
click at [1420, 52] on button "Send SMS" at bounding box center [1427, 54] width 60 height 22
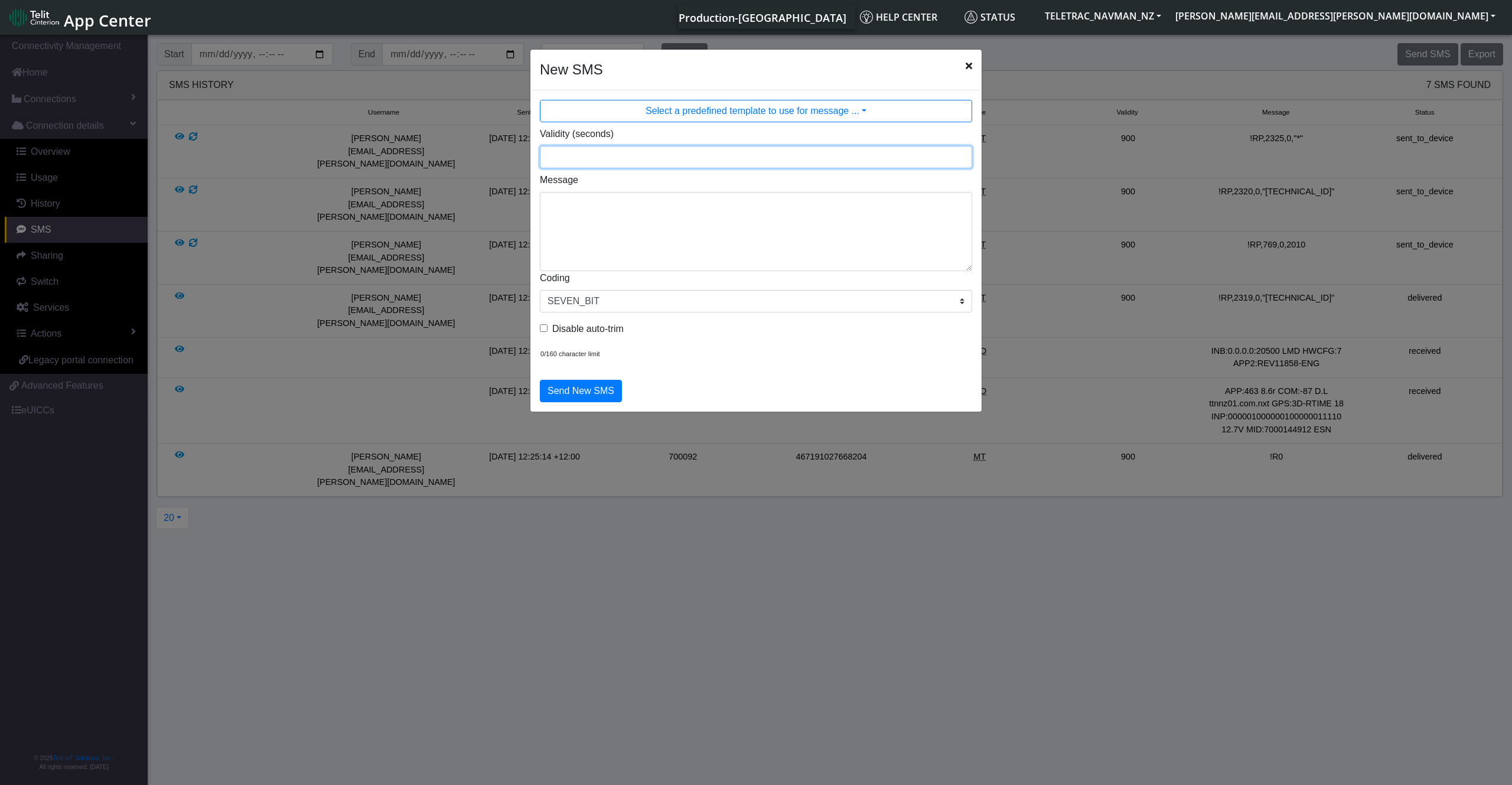
click at [631, 168] on input "Validity (seconds)" at bounding box center [756, 157] width 432 height 22
type input "900"
click at [617, 209] on textarea "Message" at bounding box center [756, 232] width 432 height 79
paste textarea "2326,0,"[TECHNICAL_ID]""
type textarea "!RP,2326,0,"[TECHNICAL_ID]""
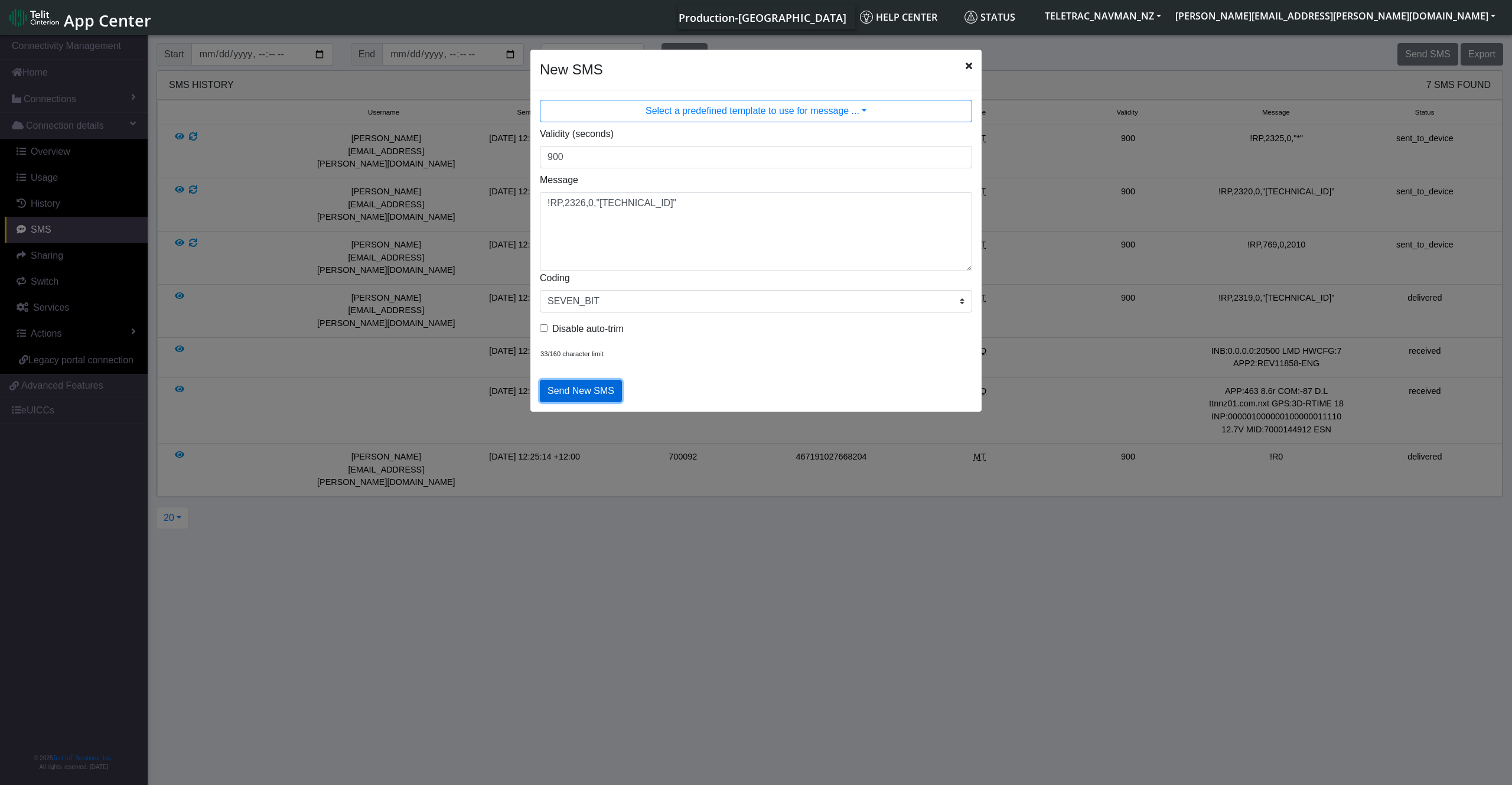
click at [581, 392] on button "Send New SMS" at bounding box center [581, 390] width 82 height 22
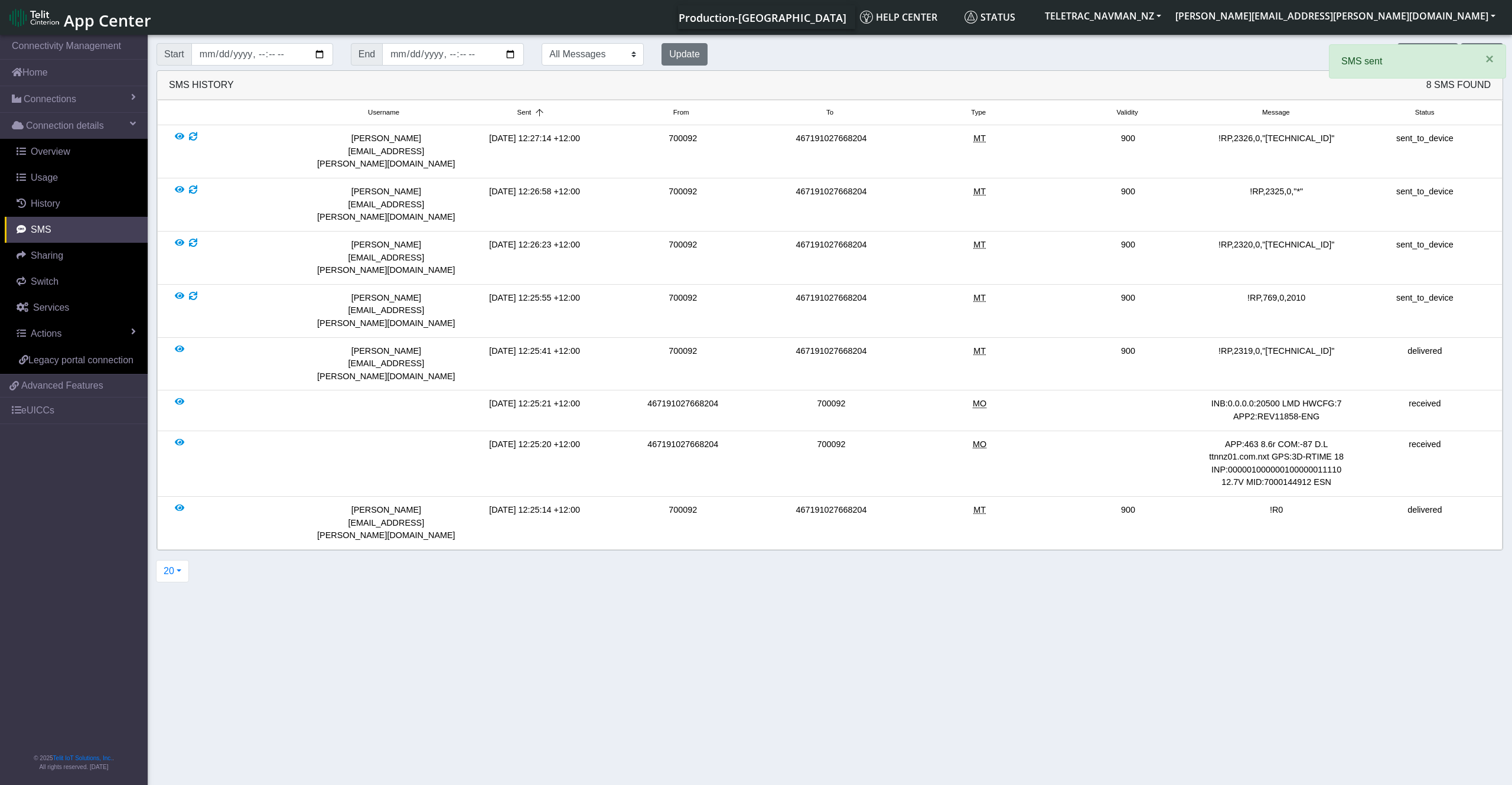
click at [1371, 186] on div "sent_to_device" at bounding box center [1424, 205] width 148 height 38
click at [1426, 56] on button "Send SMS" at bounding box center [1427, 54] width 60 height 22
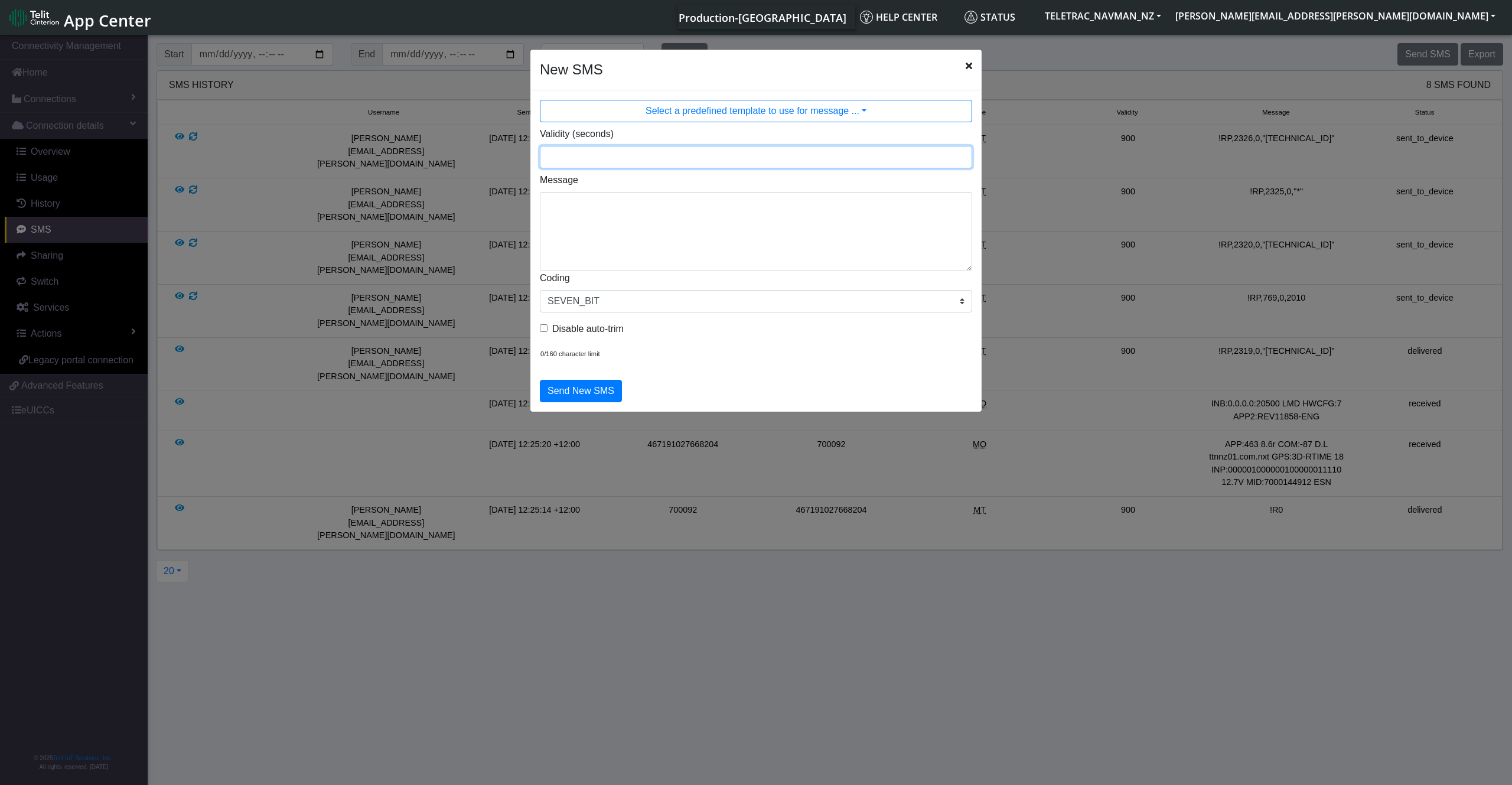
click at [605, 153] on input "Validity (seconds)" at bounding box center [756, 157] width 432 height 22
type input "900"
click at [699, 220] on textarea "Message" at bounding box center [756, 232] width 432 height 79
paste textarea "262,0,60"
type textarea "!RP,262,0,60"
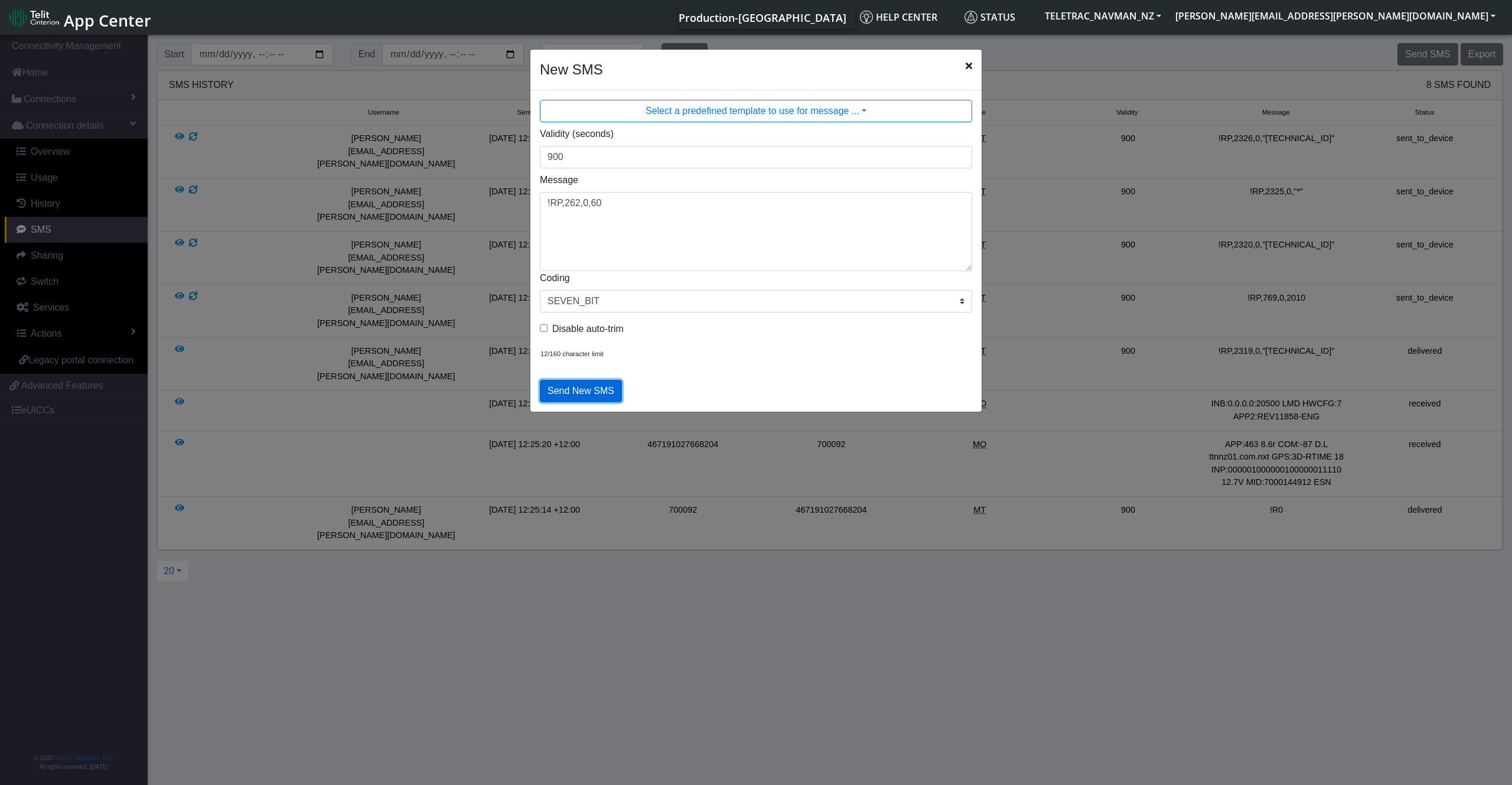
click at [585, 390] on button "Send New SMS" at bounding box center [581, 390] width 82 height 22
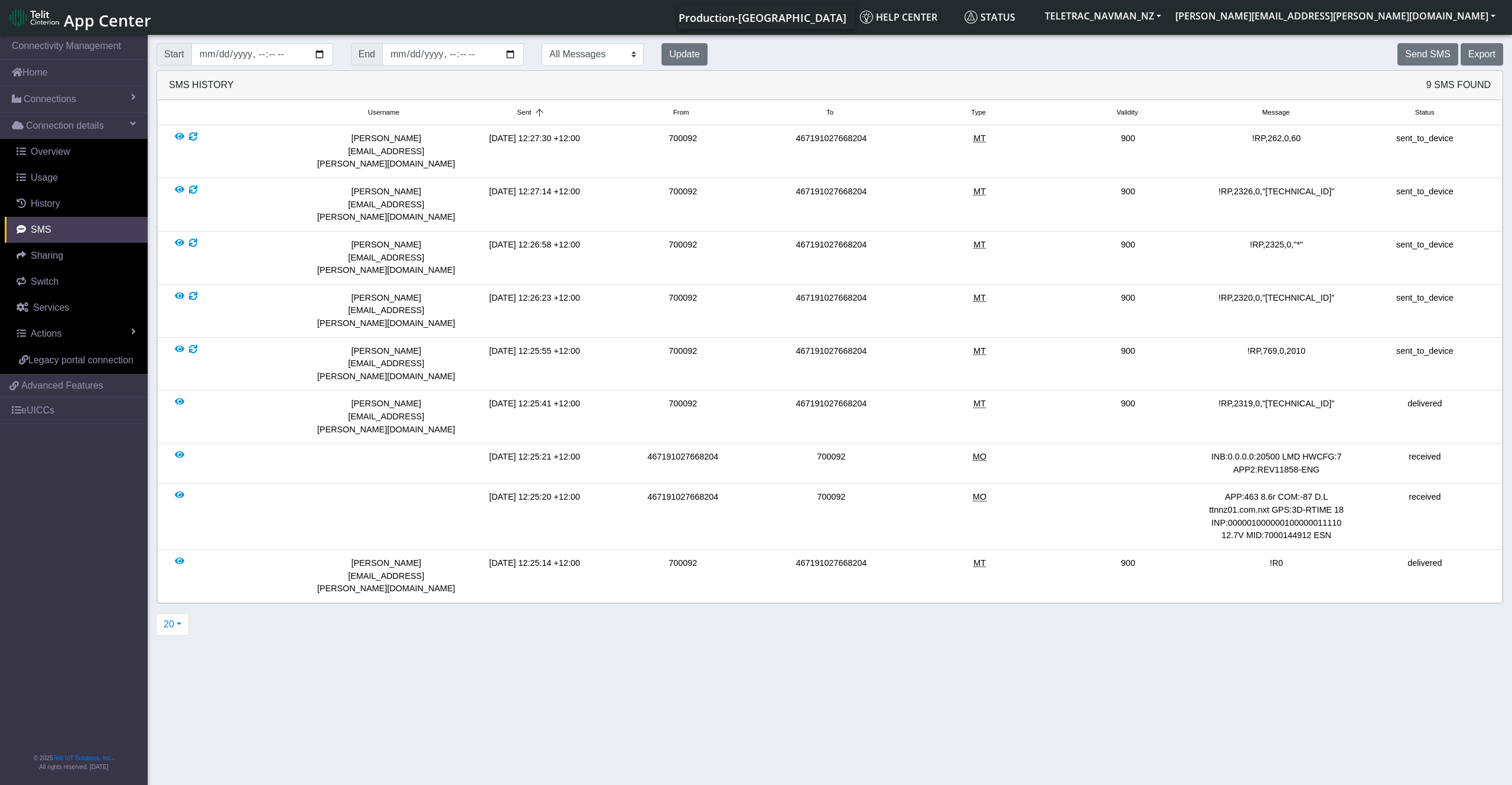
click at [1460, 232] on li "[PERSON_NAME][EMAIL_ADDRESS][PERSON_NAME][DOMAIN_NAME] [DATE] 12:26:58 +12:00 7…" at bounding box center [830, 258] width 1346 height 53
click at [702, 54] on button "Update" at bounding box center [685, 54] width 46 height 22
